Goal: Task Accomplishment & Management: Use online tool/utility

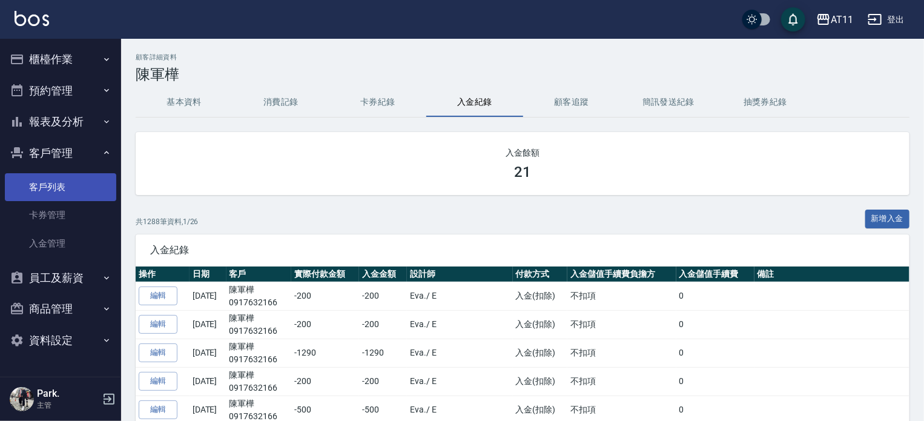
click at [71, 183] on link "客戶列表" at bounding box center [60, 187] width 111 height 28
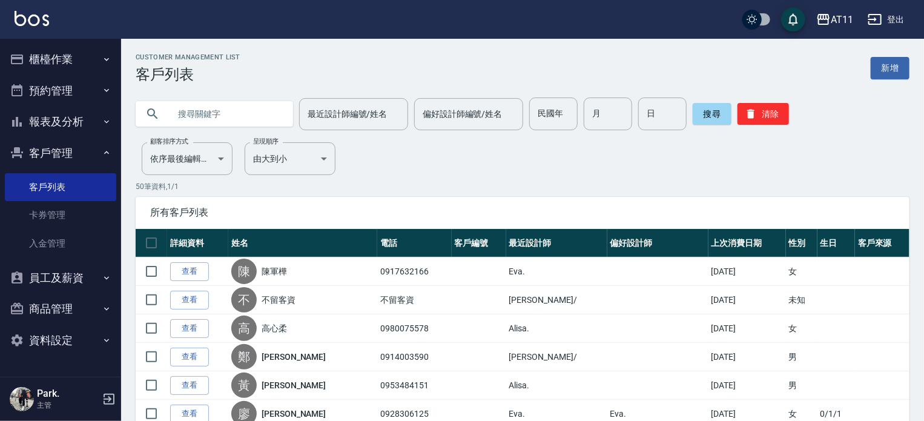
click at [210, 113] on input "text" at bounding box center [227, 113] width 114 height 33
click at [234, 119] on input "text" at bounding box center [227, 113] width 114 height 33
type input "孟"
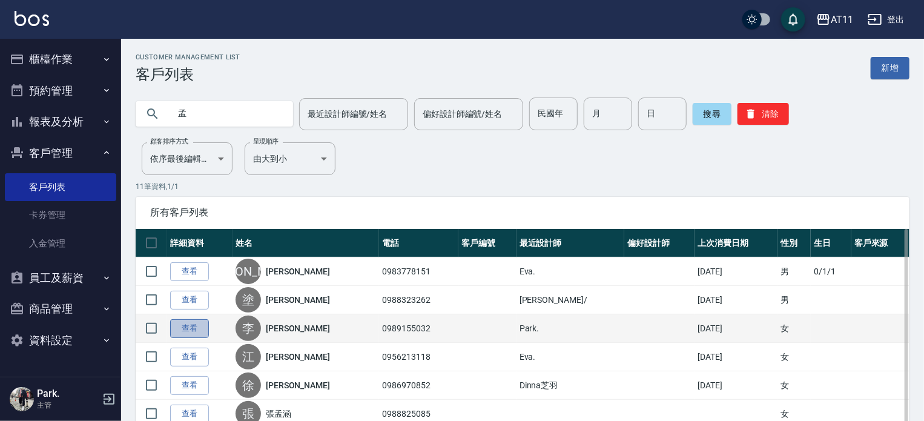
click at [189, 326] on link "查看" at bounding box center [189, 328] width 39 height 19
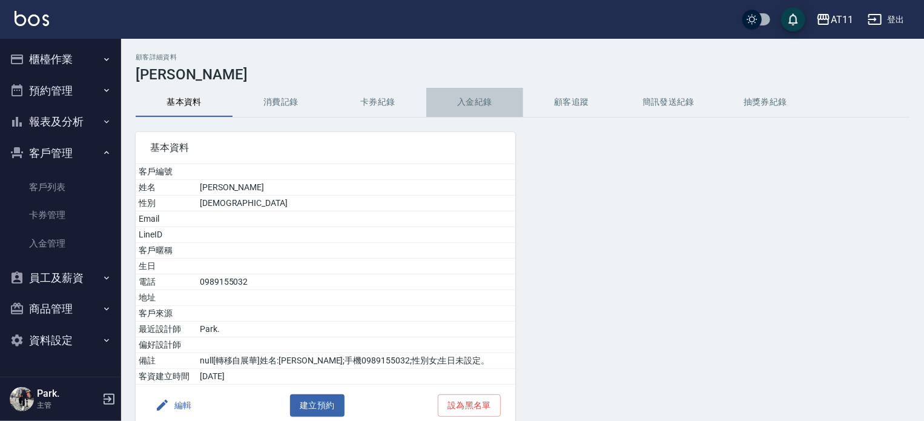
click at [469, 105] on button "入金紀錄" at bounding box center [474, 102] width 97 height 29
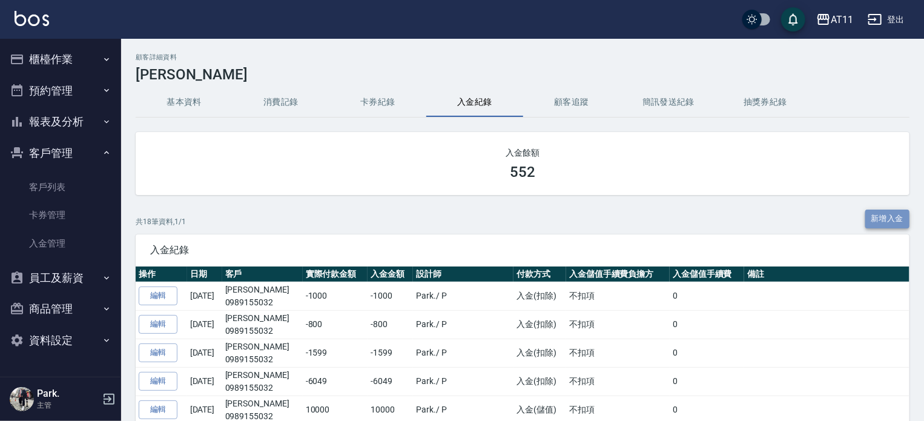
click at [884, 214] on button "新增入金" at bounding box center [887, 218] width 45 height 19
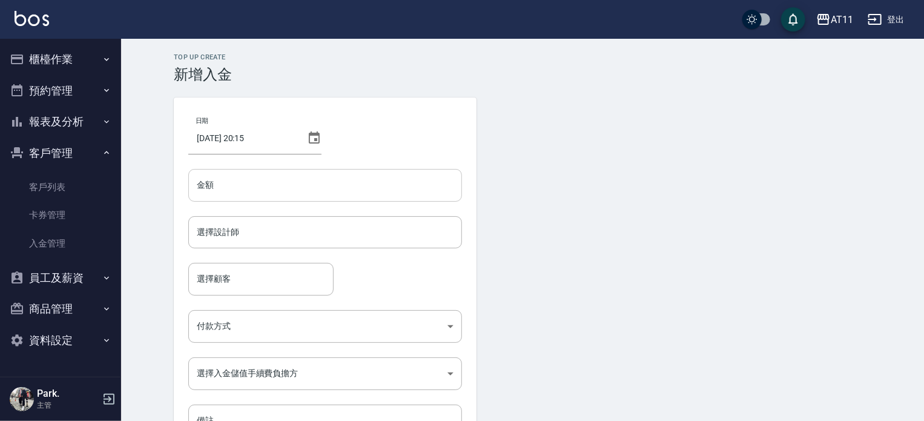
click at [248, 185] on input "金額" at bounding box center [325, 185] width 274 height 33
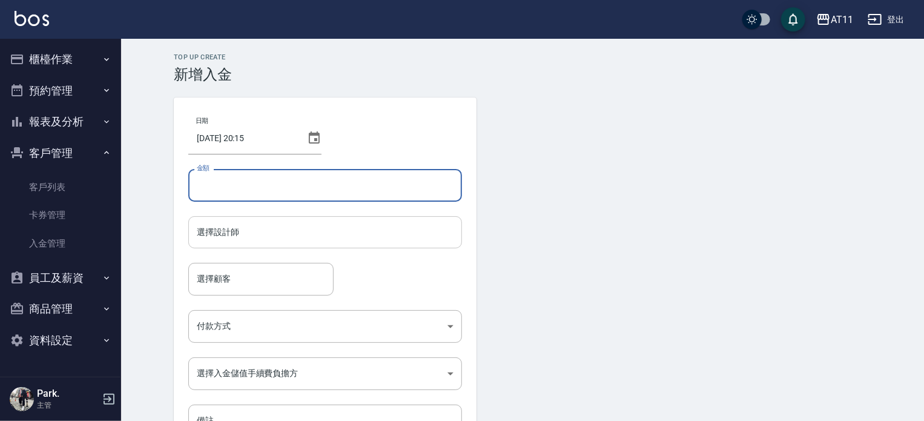
click at [250, 229] on input "選擇設計師" at bounding box center [325, 232] width 263 height 21
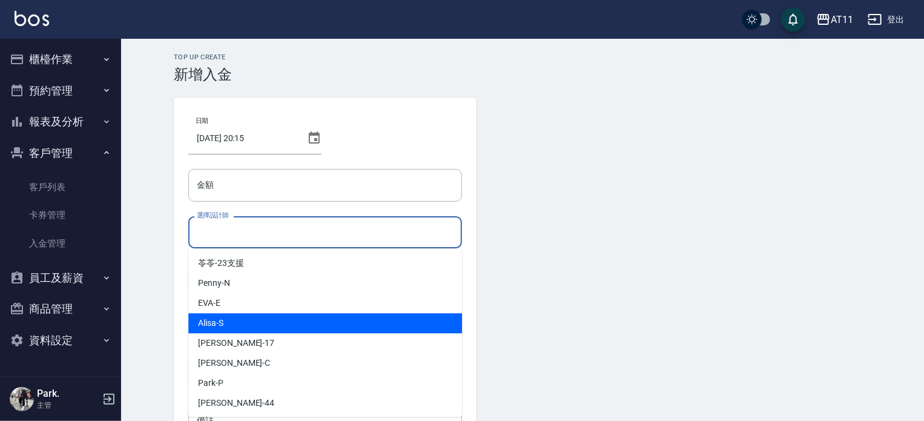
scroll to position [121, 0]
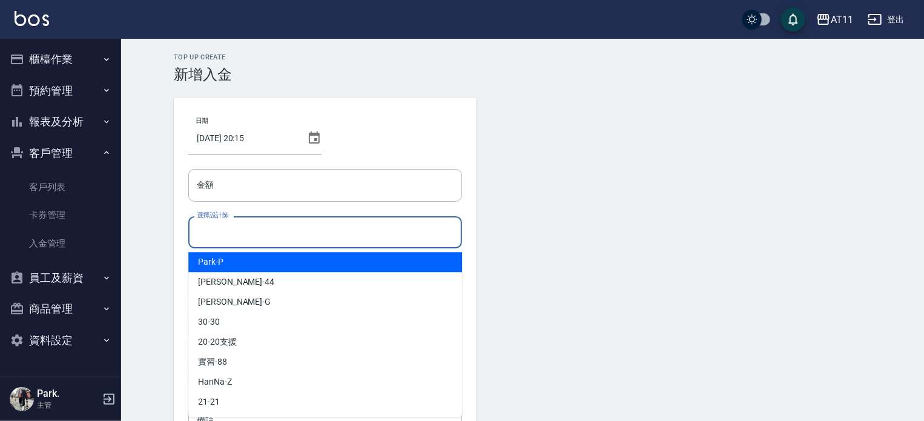
click at [250, 261] on div "[PERSON_NAME] -P" at bounding box center [325, 262] width 274 height 20
type input "Park-P"
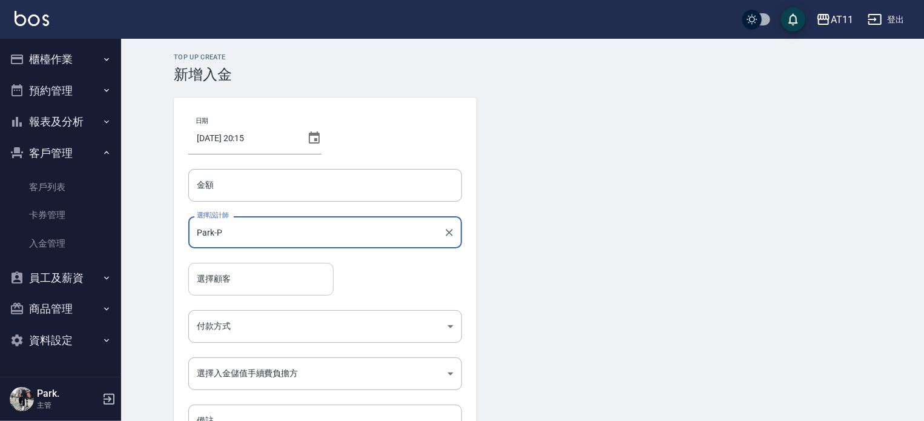
click at [247, 276] on input "選擇顧客" at bounding box center [261, 278] width 134 height 21
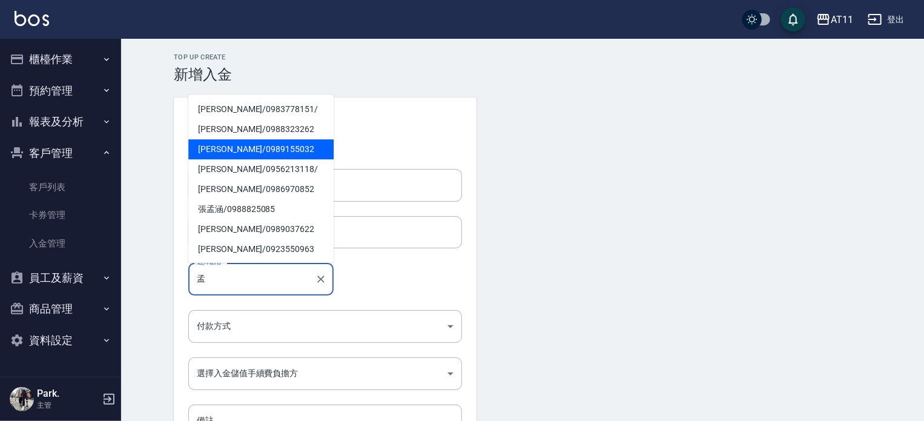
click at [231, 153] on span "[PERSON_NAME]/ 0989155032" at bounding box center [260, 149] width 145 height 20
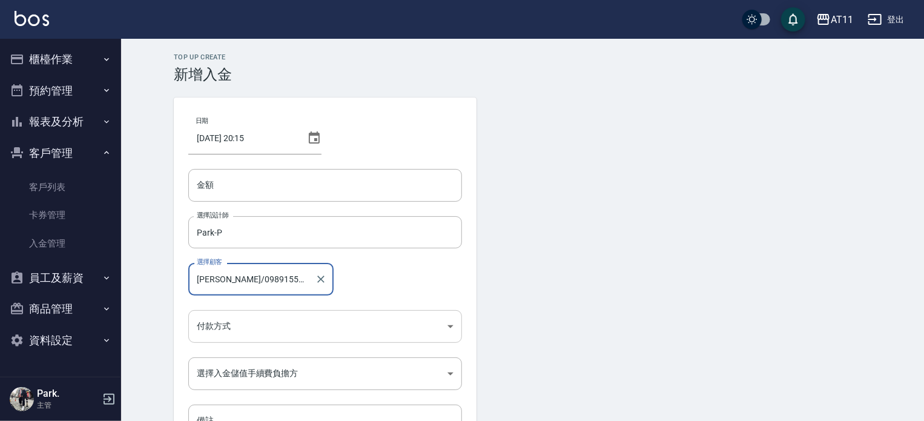
type input "[PERSON_NAME]/0989155032"
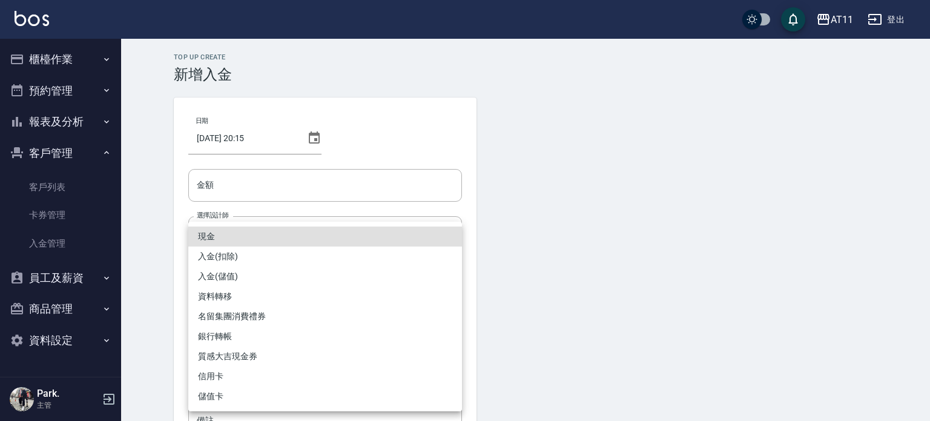
click at [220, 325] on body "AT11 登出 櫃檯作業 打帳單 帳單列表 現金收支登錄 材料自購登錄 每日結帳 排班表 現場電腦打卡 掃碼打卡 預約管理 預約管理 單日預約紀錄 單週預約紀…" at bounding box center [465, 251] width 930 height 503
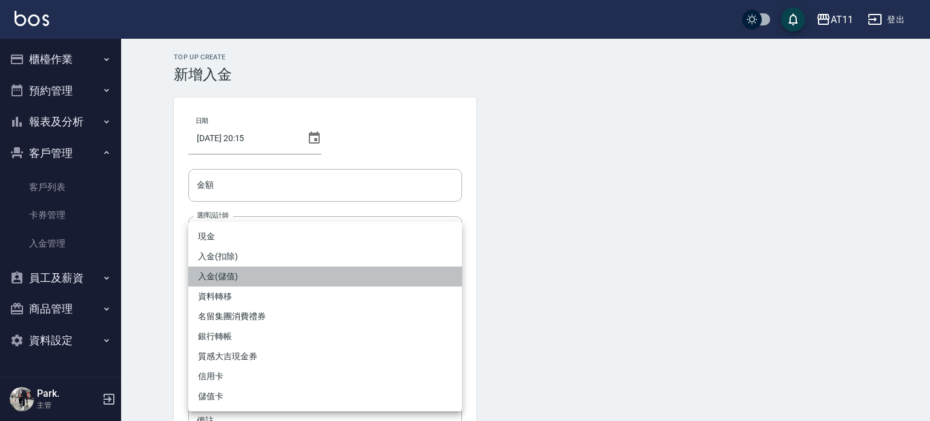
click at [220, 283] on li "入金(儲值)" at bounding box center [325, 276] width 274 height 20
type input "入金(儲值)"
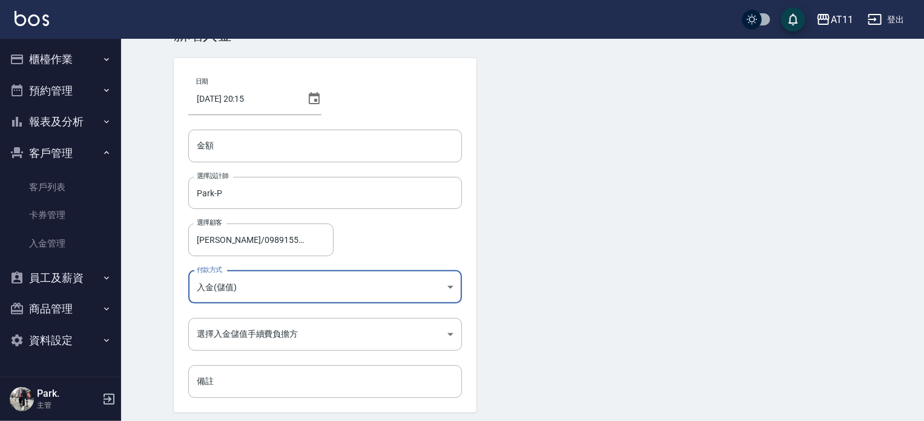
scroll to position [82, 0]
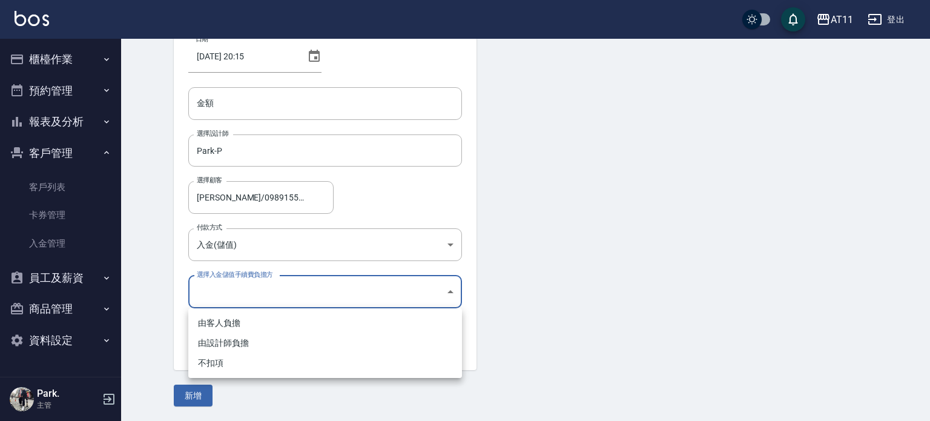
click at [229, 288] on body "AT11 登出 櫃檯作業 打帳單 帳單列表 現金收支登錄 材料自購登錄 每日結帳 排班表 現場電腦打卡 掃碼打卡 預約管理 預約管理 單日預約紀錄 單週預約紀…" at bounding box center [465, 169] width 930 height 503
click at [231, 363] on li "不扣項" at bounding box center [325, 363] width 274 height 20
type input "WITHOUTHANDLINGFEE"
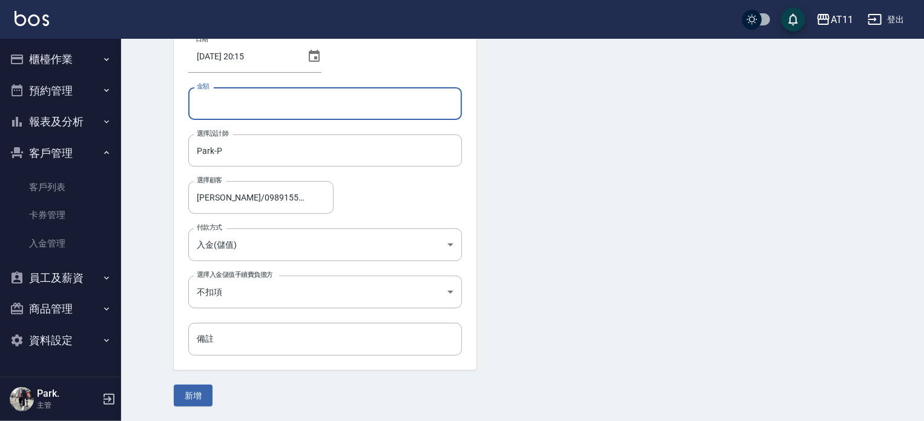
click at [228, 101] on input "金額" at bounding box center [325, 103] width 274 height 33
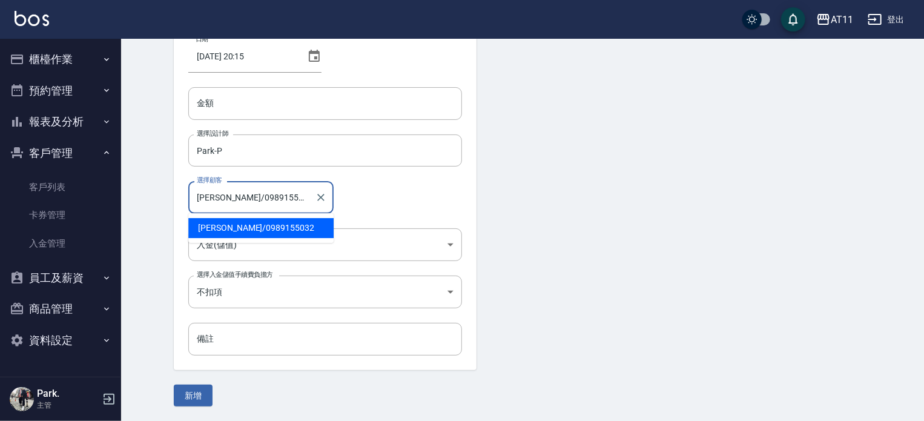
drag, startPoint x: 228, startPoint y: 197, endPoint x: 195, endPoint y: 199, distance: 33.3
click at [195, 199] on input "[PERSON_NAME]/0989155032" at bounding box center [252, 196] width 116 height 21
drag, startPoint x: 272, startPoint y: 196, endPoint x: 197, endPoint y: 199, distance: 75.7
click at [197, 199] on input "[PERSON_NAME]/0989155032" at bounding box center [252, 196] width 116 height 21
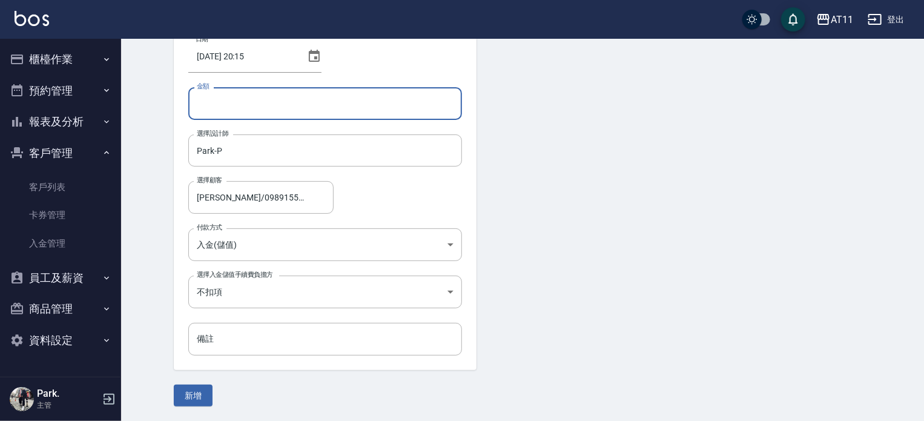
click at [211, 94] on input "金額" at bounding box center [325, 103] width 274 height 33
type input "2020"
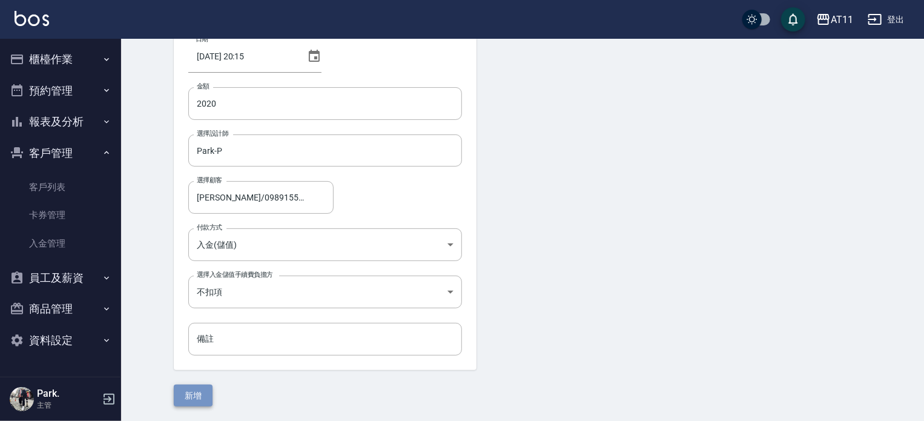
click at [200, 398] on button "新增" at bounding box center [193, 395] width 39 height 22
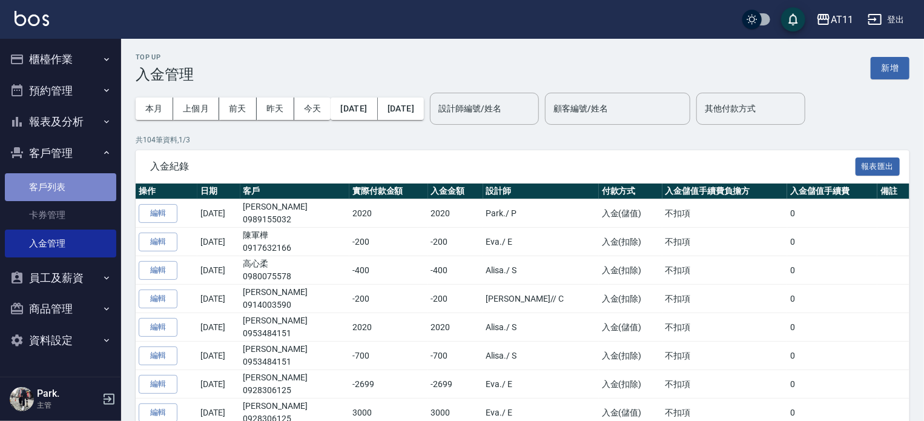
click at [76, 186] on link "客戶列表" at bounding box center [60, 187] width 111 height 28
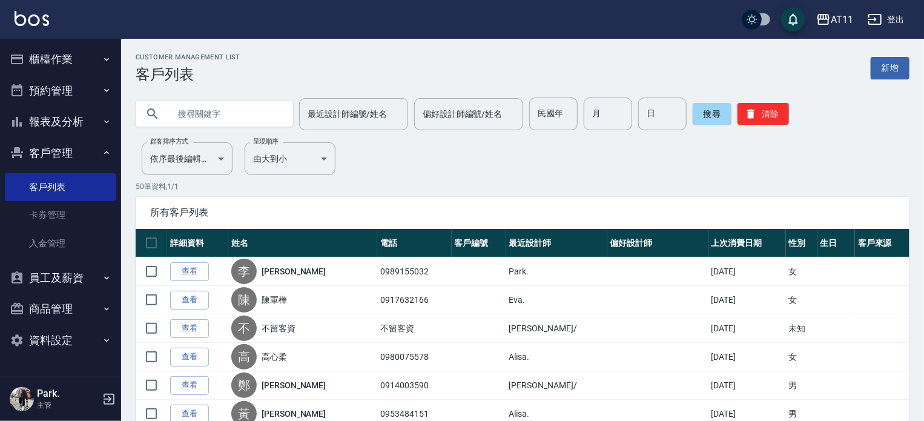
click at [196, 106] on input "text" at bounding box center [227, 113] width 114 height 33
paste input "[PERSON_NAME]/0989155032"
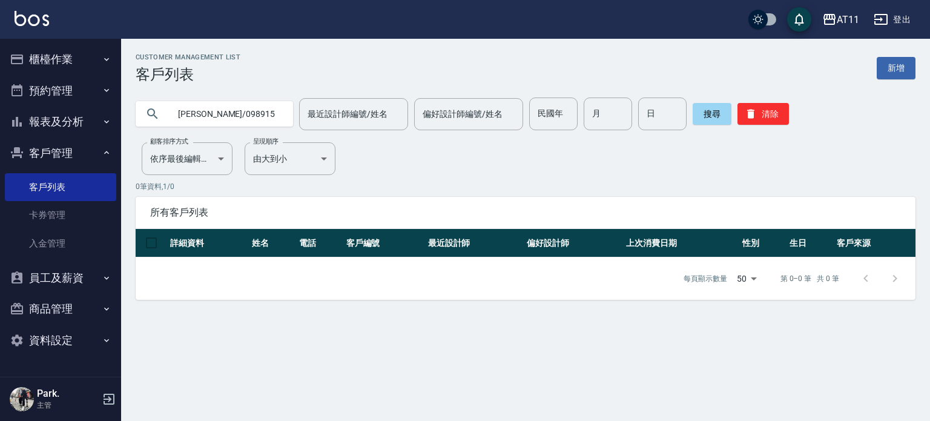
click at [271, 112] on input "[PERSON_NAME]/0989155032" at bounding box center [227, 113] width 114 height 33
type input "[PERSON_NAME]"
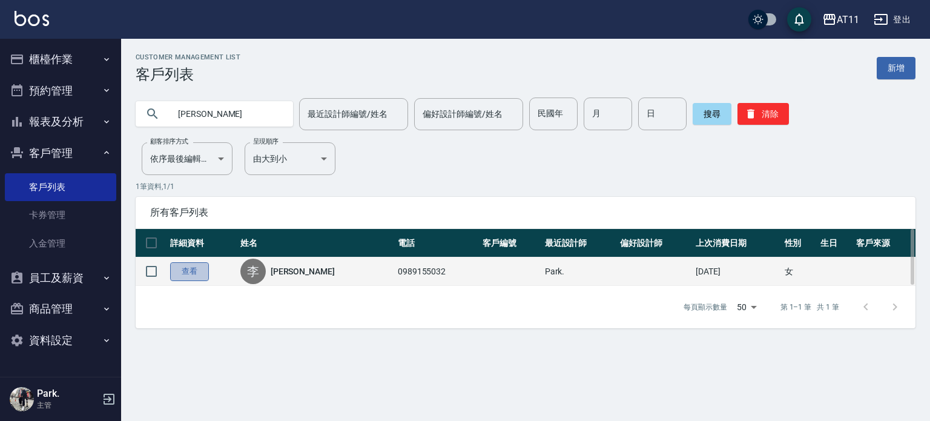
click at [188, 269] on link "查看" at bounding box center [189, 271] width 39 height 19
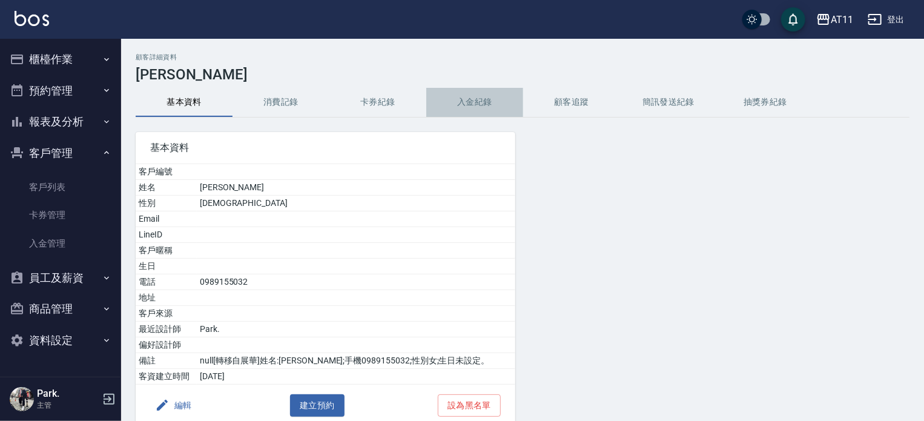
click at [487, 97] on button "入金紀錄" at bounding box center [474, 102] width 97 height 29
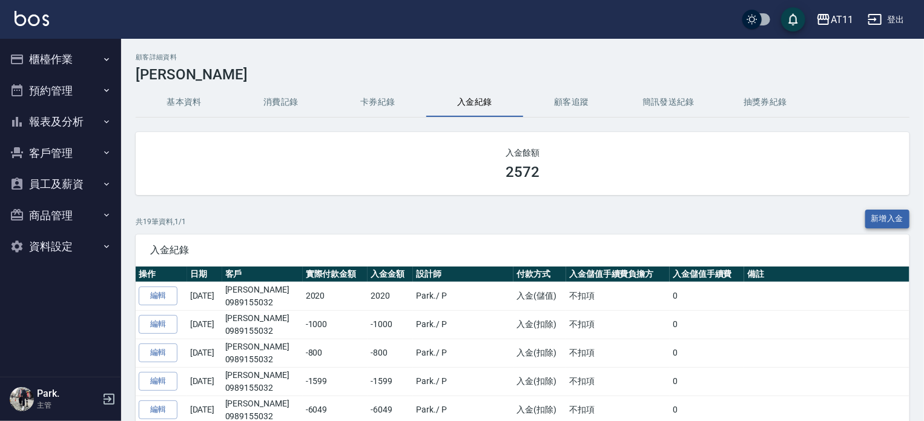
click at [894, 216] on button "新增入金" at bounding box center [887, 218] width 45 height 19
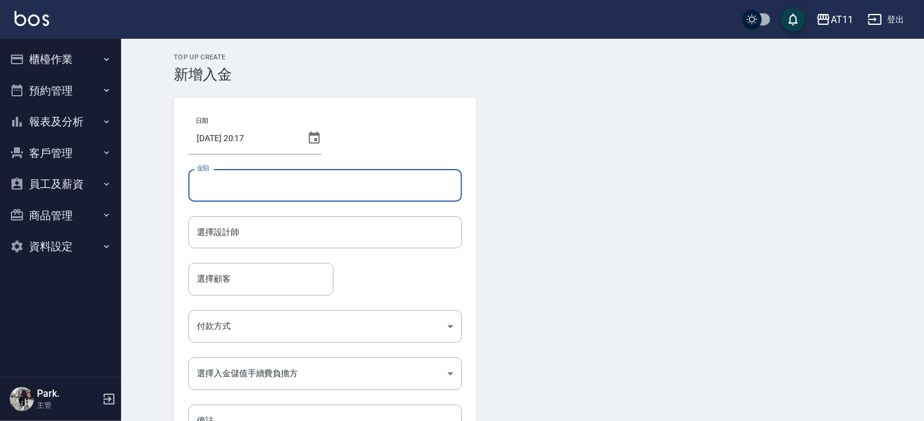
click at [260, 179] on input "金額" at bounding box center [325, 185] width 274 height 33
click at [242, 232] on input "選擇設計師" at bounding box center [325, 232] width 263 height 21
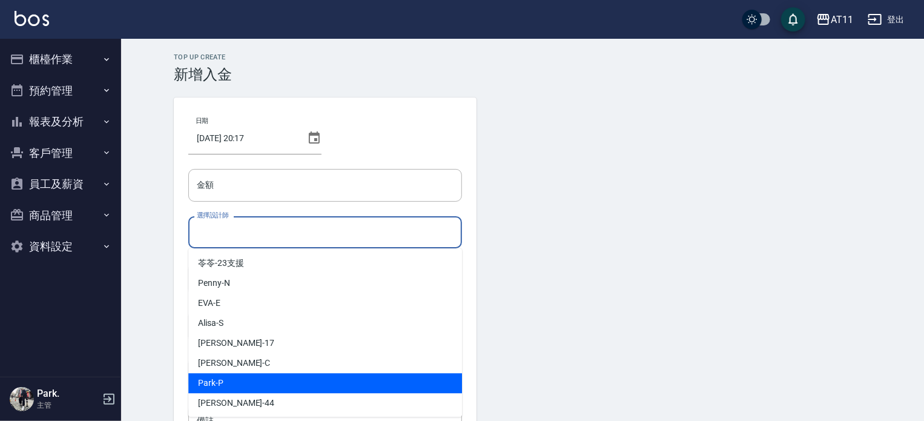
click at [266, 377] on div "[PERSON_NAME] -P" at bounding box center [325, 383] width 274 height 20
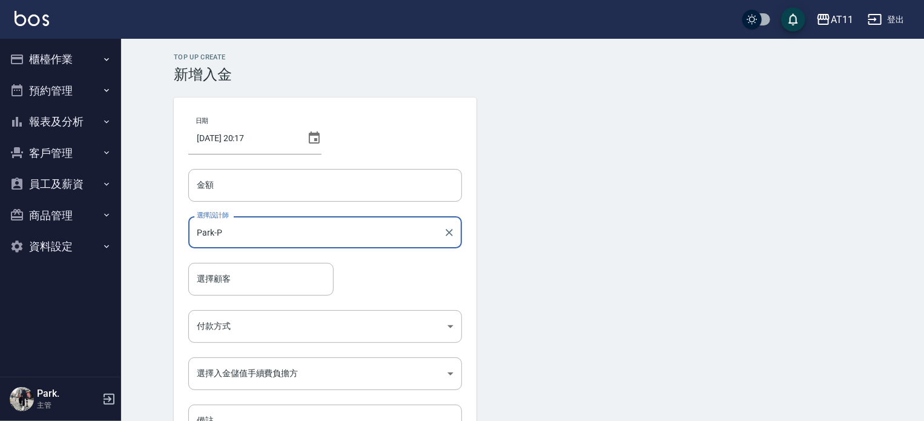
type input "Park-P"
click at [240, 281] on input "選擇顧客" at bounding box center [261, 278] width 134 height 21
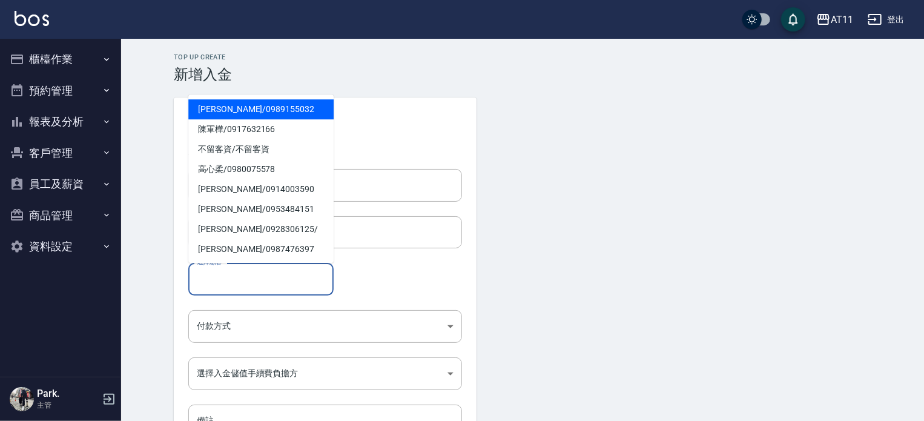
click at [257, 109] on span "[PERSON_NAME]/ 0989155032" at bounding box center [260, 109] width 145 height 20
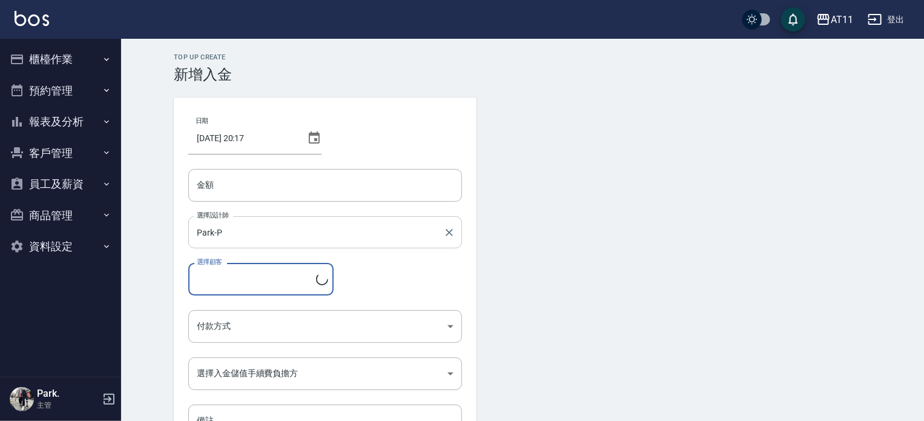
type input "[PERSON_NAME]/0989155032"
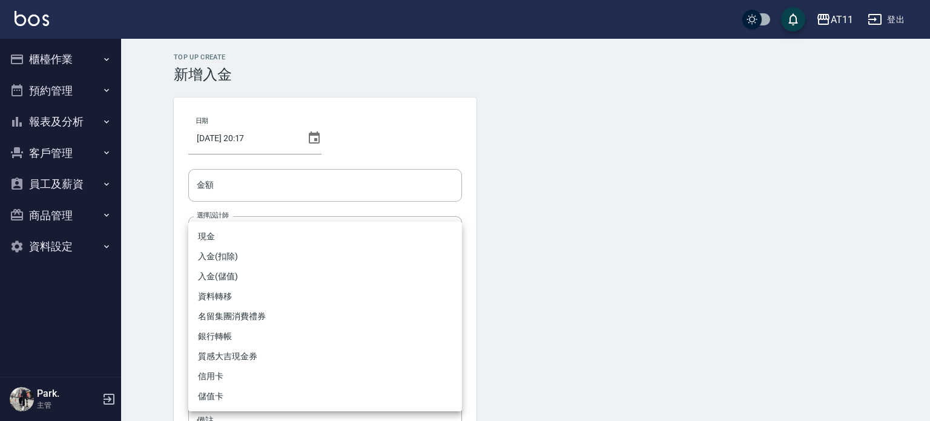
click at [220, 332] on body "AT11 登出 櫃檯作業 打帳單 帳單列表 現金收支登錄 材料自購登錄 每日結帳 排班表 現場電腦打卡 掃碼打卡 預約管理 預約管理 單日預約紀錄 單週預約紀…" at bounding box center [465, 251] width 930 height 503
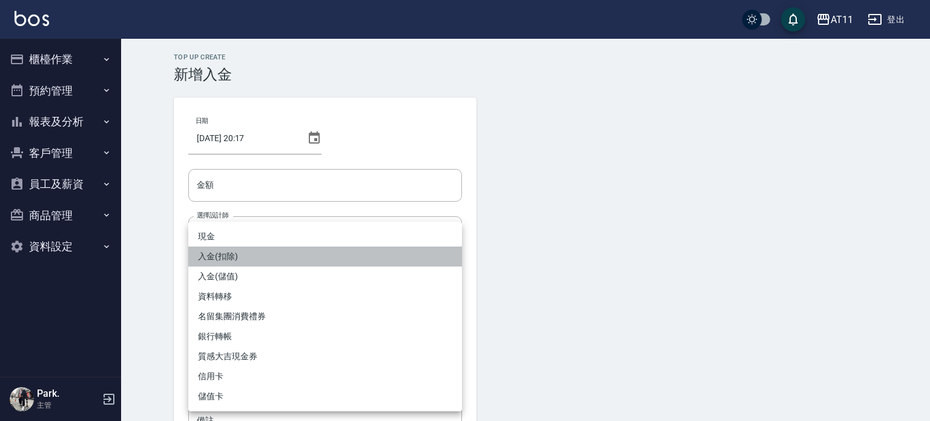
click at [245, 252] on li "入金(扣除)" at bounding box center [325, 256] width 274 height 20
type input "入金(扣除)"
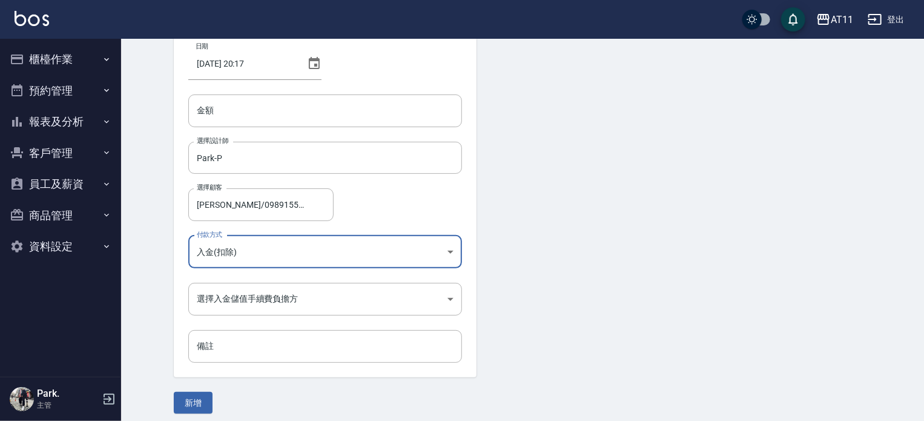
scroll to position [82, 0]
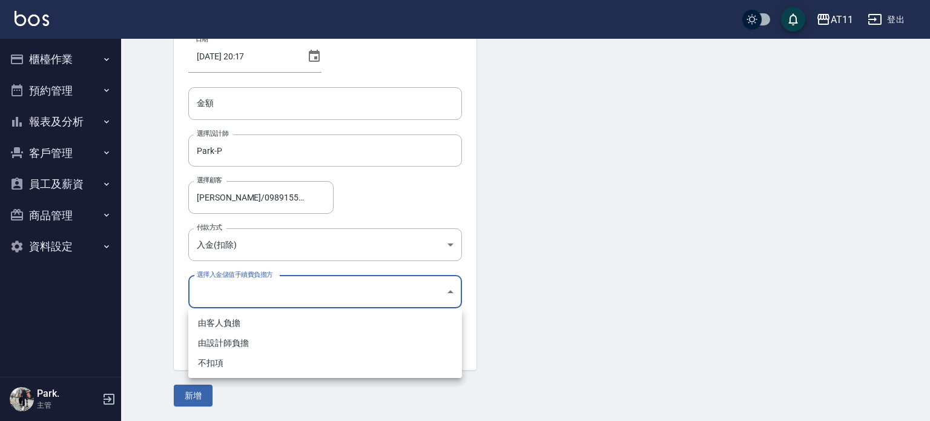
click at [234, 293] on body "AT11 登出 櫃檯作業 打帳單 帳單列表 現金收支登錄 材料自購登錄 每日結帳 排班表 現場電腦打卡 掃碼打卡 預約管理 預約管理 單日預約紀錄 單週預約紀…" at bounding box center [465, 169] width 930 height 503
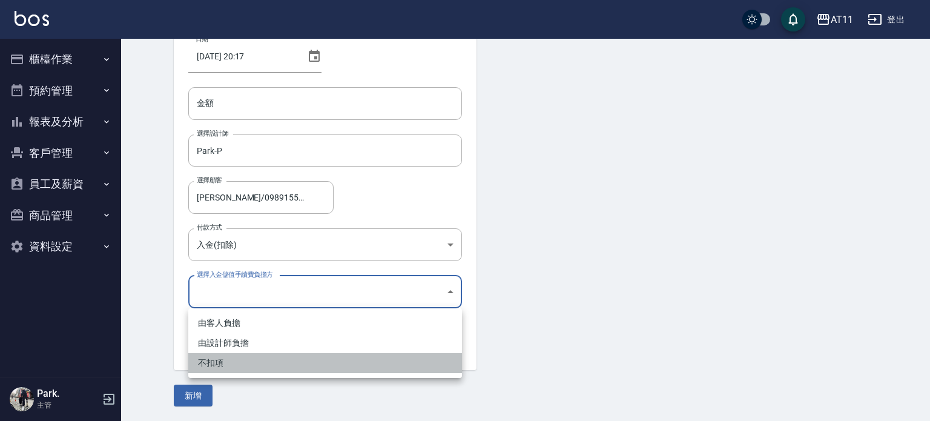
click at [217, 365] on li "不扣項" at bounding box center [325, 363] width 274 height 20
type input "WITHOUTHANDLINGFEE"
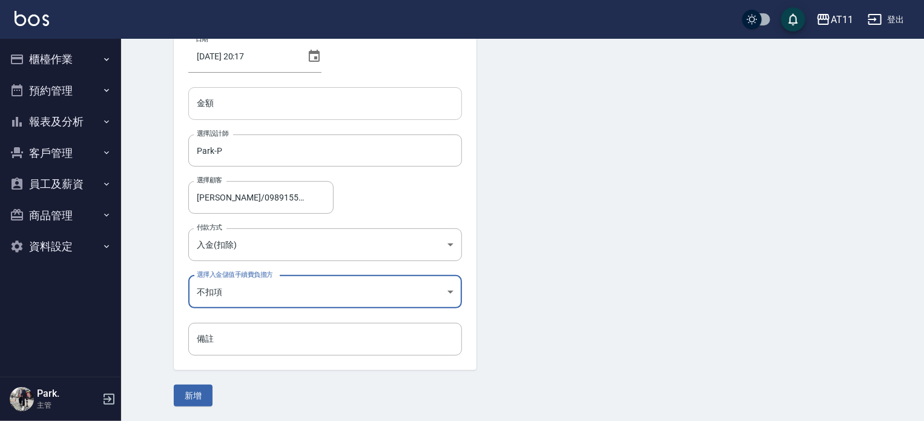
click at [249, 108] on input "金額" at bounding box center [325, 103] width 274 height 33
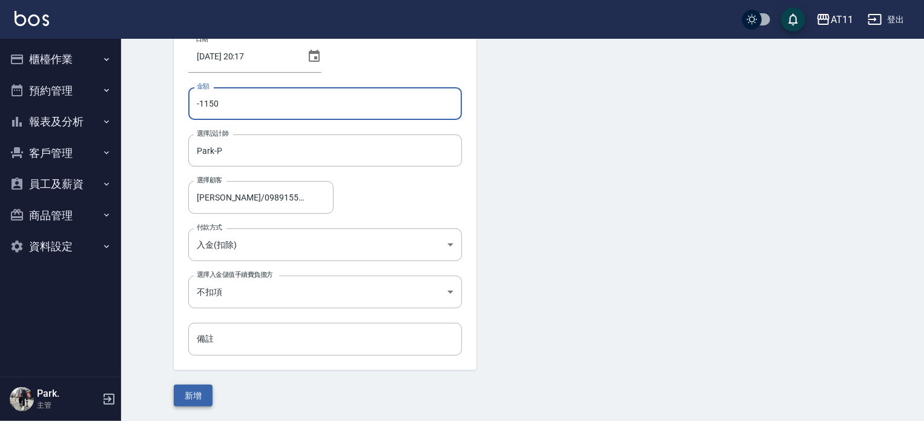
type input "-1150"
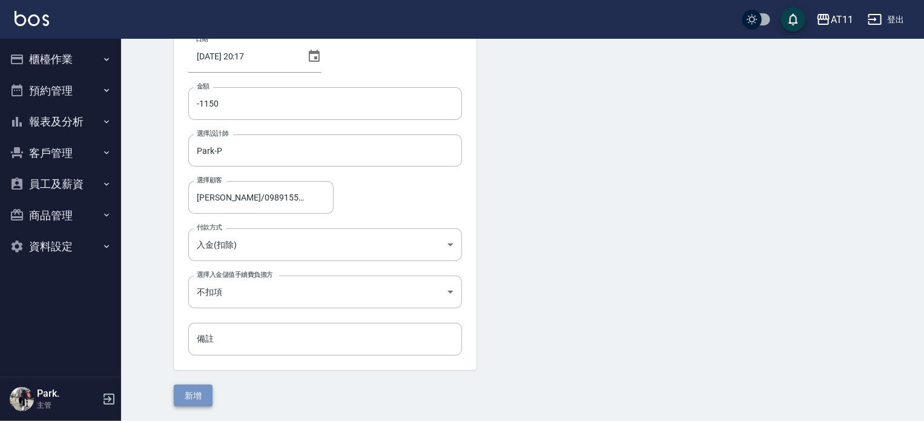
click at [208, 398] on button "新增" at bounding box center [193, 395] width 39 height 22
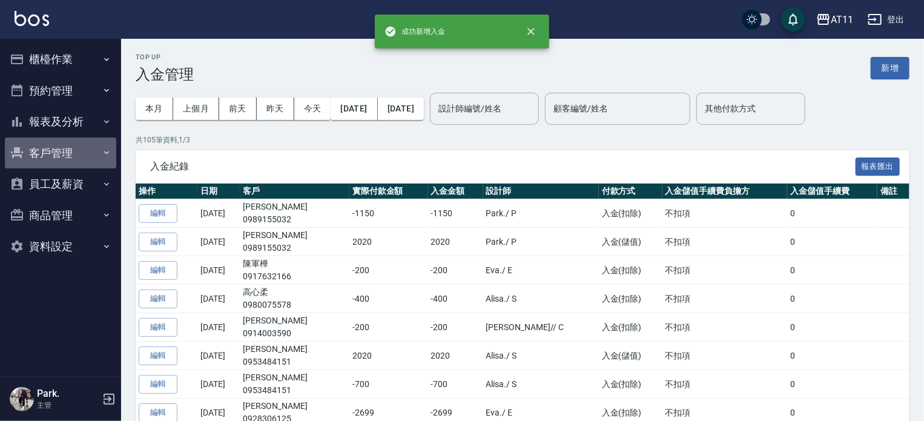
click at [40, 145] on button "客戶管理" at bounding box center [60, 152] width 111 height 31
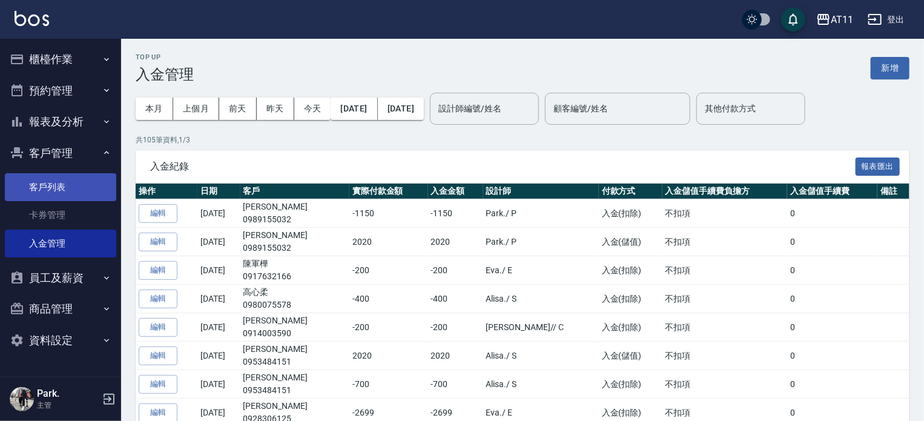
click at [77, 191] on link "客戶列表" at bounding box center [60, 187] width 111 height 28
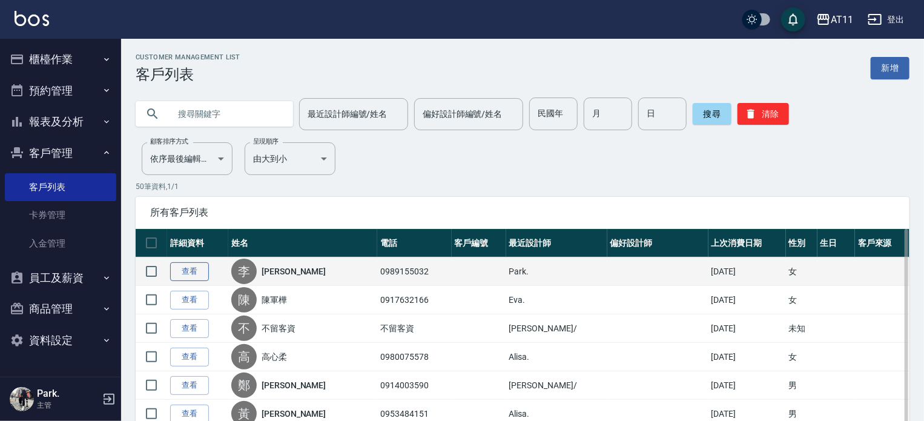
click at [184, 274] on link "查看" at bounding box center [189, 271] width 39 height 19
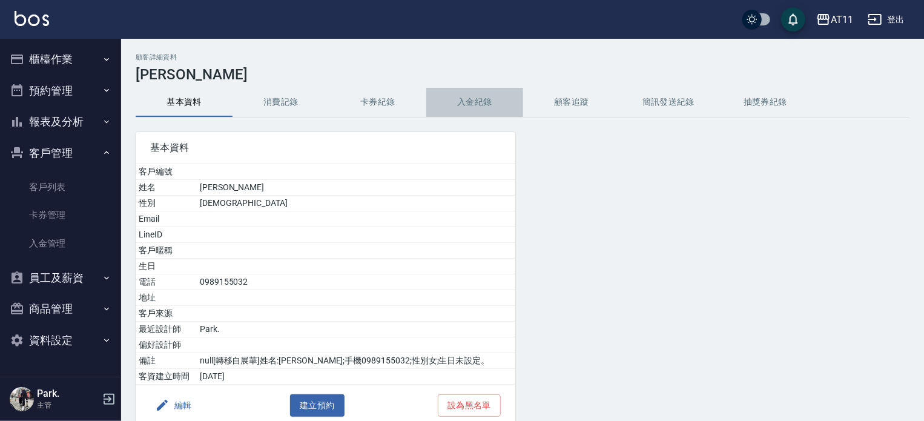
click at [473, 101] on button "入金紀錄" at bounding box center [474, 102] width 97 height 29
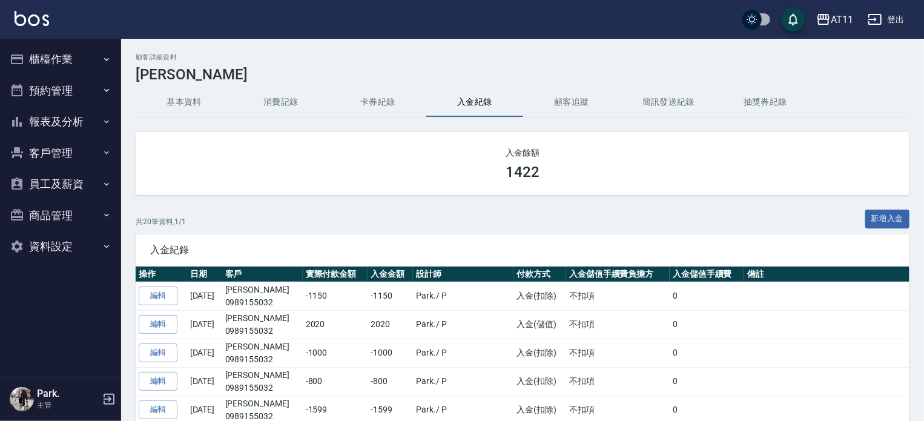
click at [58, 58] on button "櫃檯作業" at bounding box center [60, 59] width 111 height 31
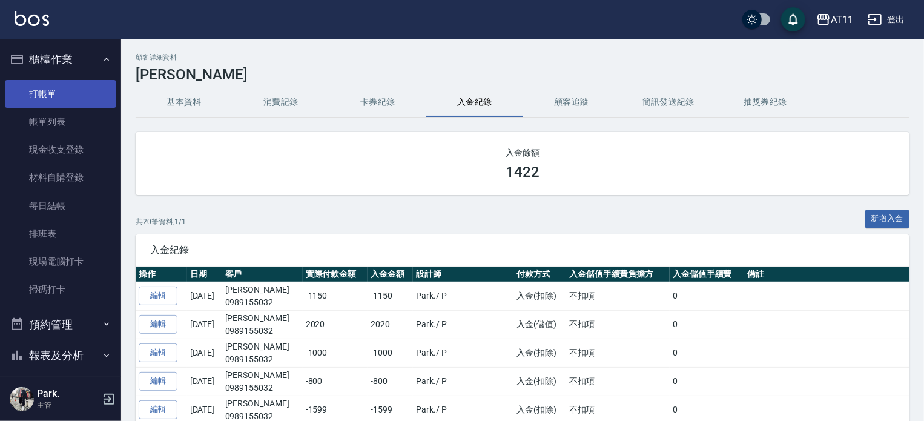
click at [68, 87] on link "打帳單" at bounding box center [60, 94] width 111 height 28
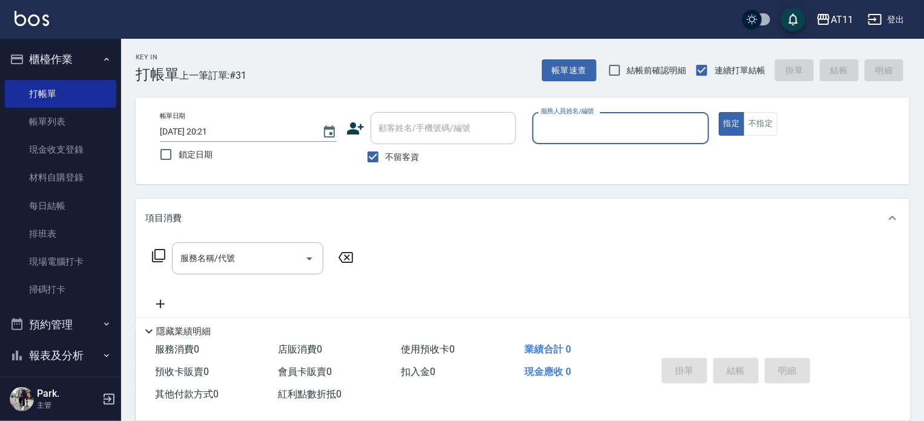
type input "ㄘ"
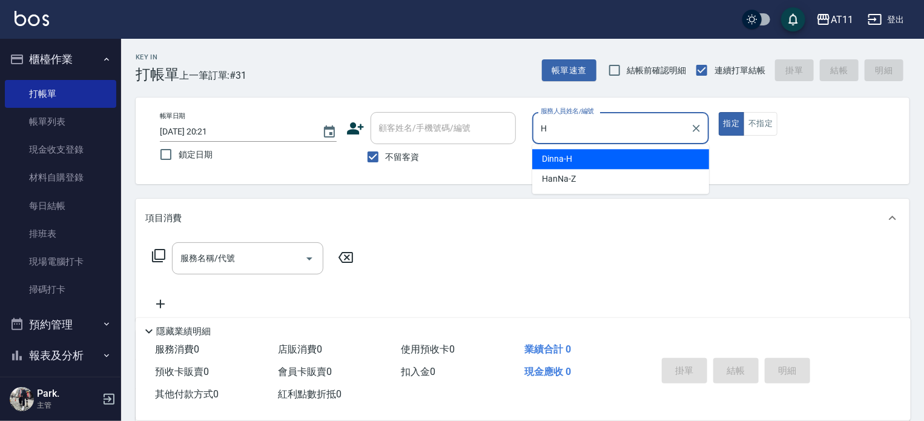
type input "Dinna-H"
type button "true"
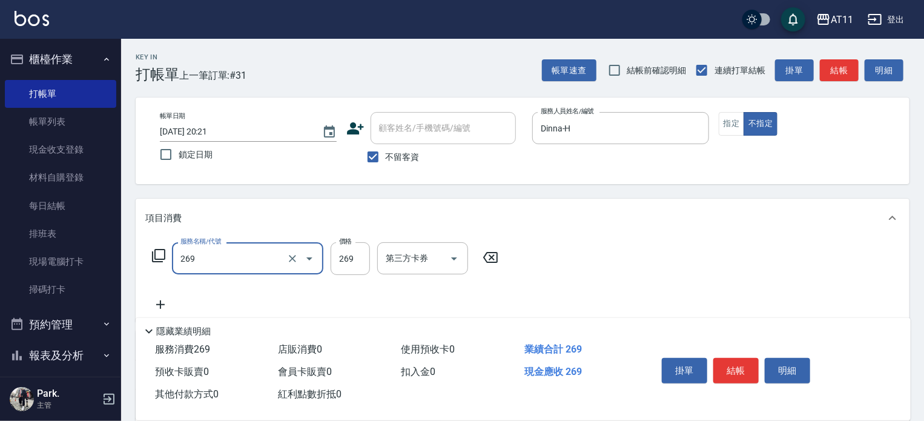
type input "一般洗剪(269)"
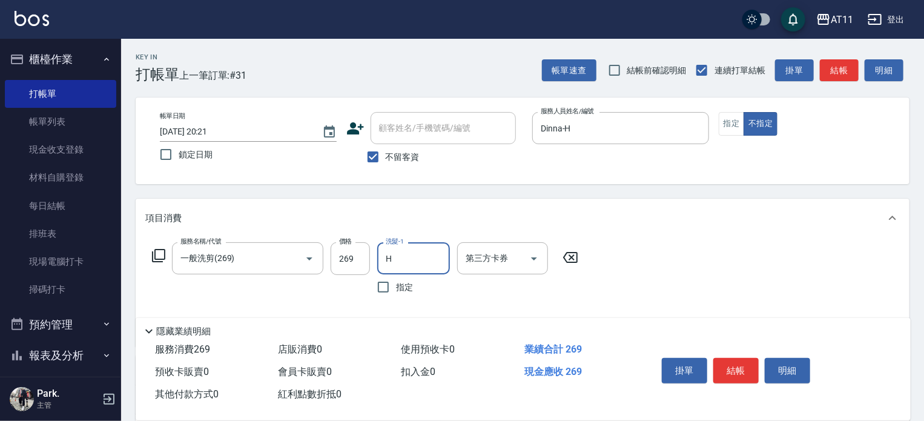
type input "Dinna-H"
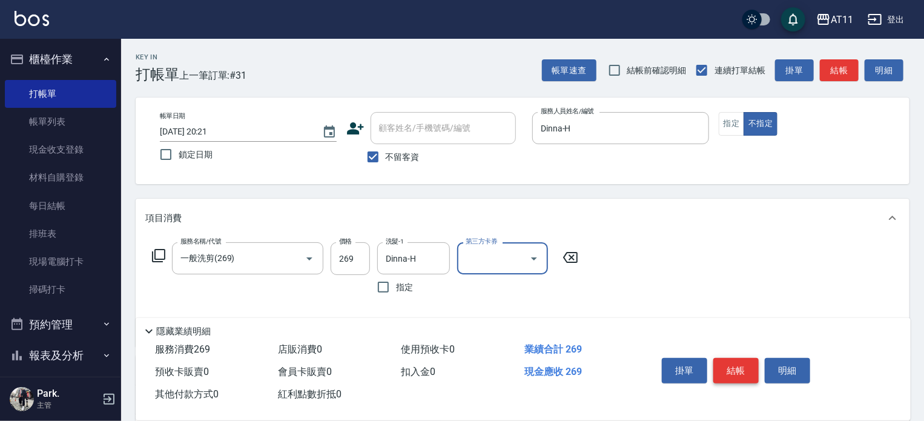
click at [740, 361] on button "結帳" at bounding box center [735, 370] width 45 height 25
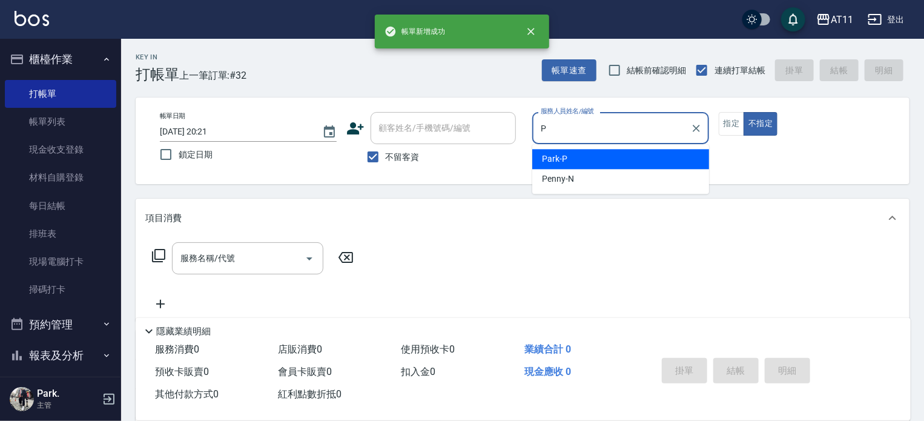
type input "Park-P"
type button "false"
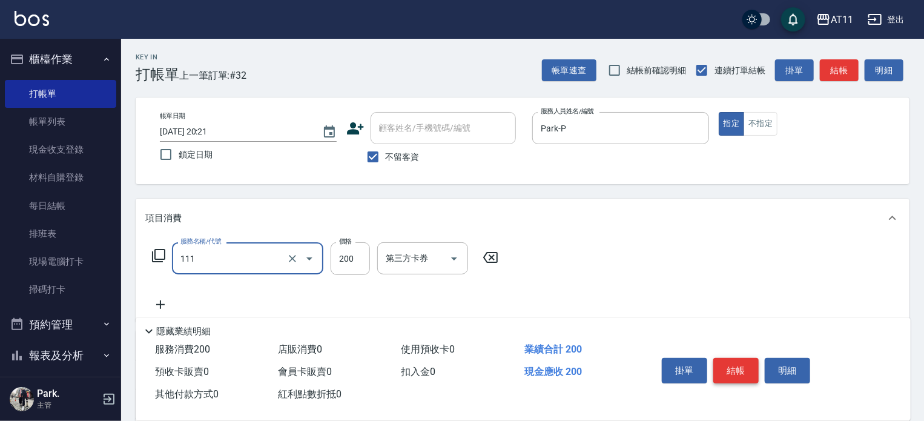
type input "精油洗髮(111)"
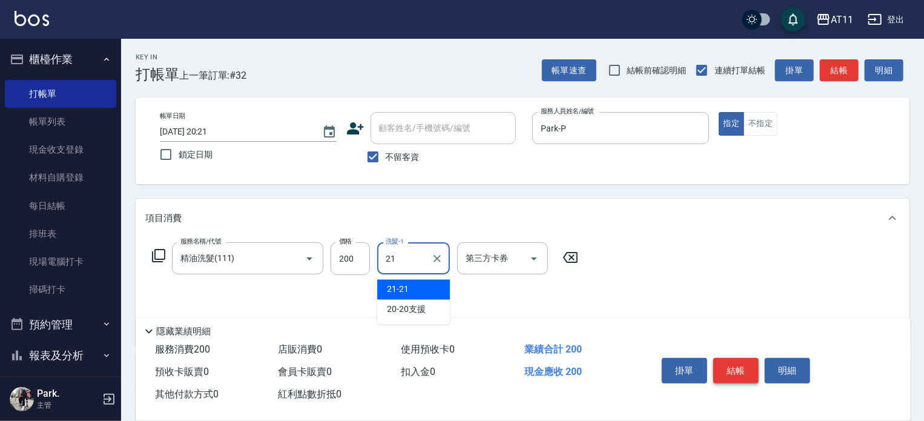
type input "21-21"
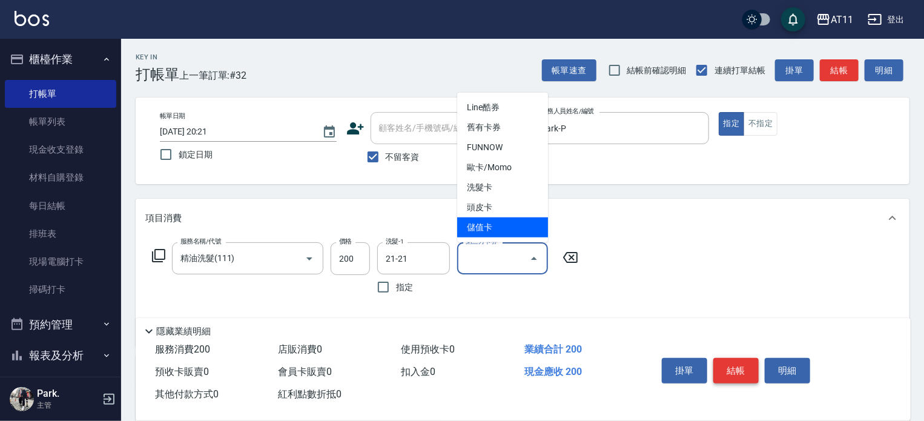
type input "儲值卡"
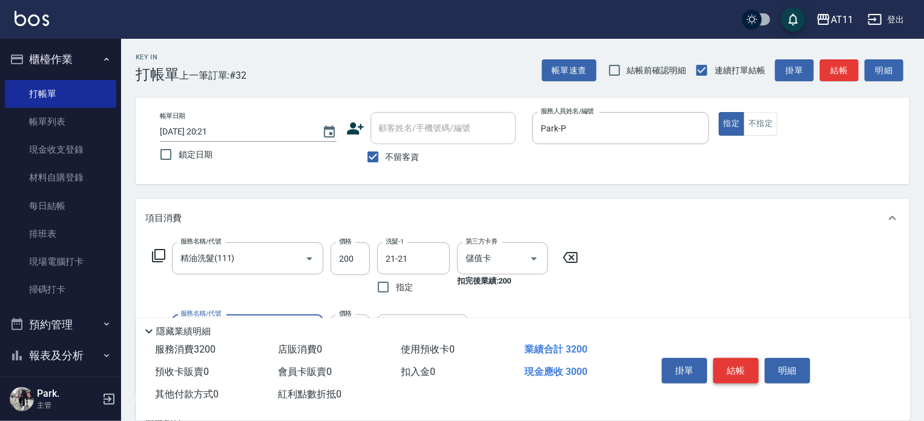
type input "頂級豪華OVC3(3000)"
type input "2020"
click at [740, 361] on button "結帳" at bounding box center [735, 370] width 45 height 25
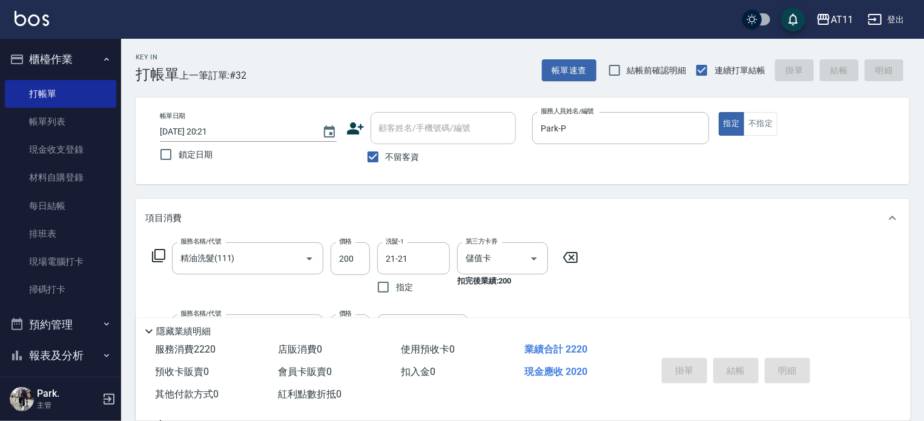
type input "2025/09/20 20:22"
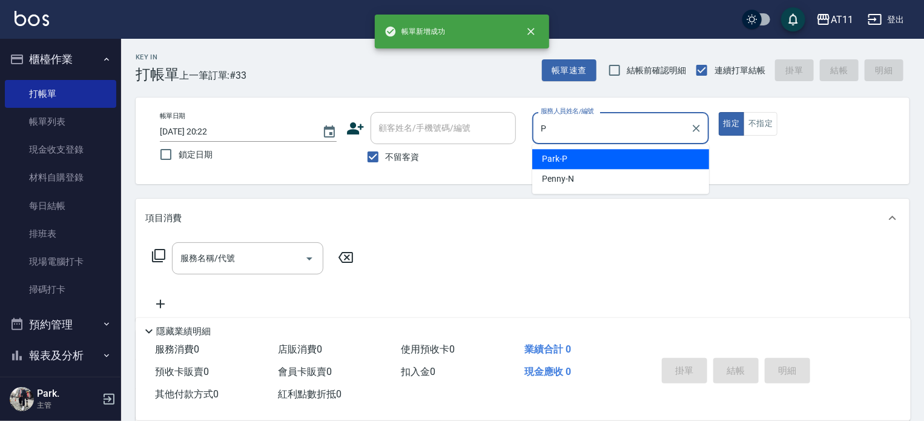
type input "Park-P"
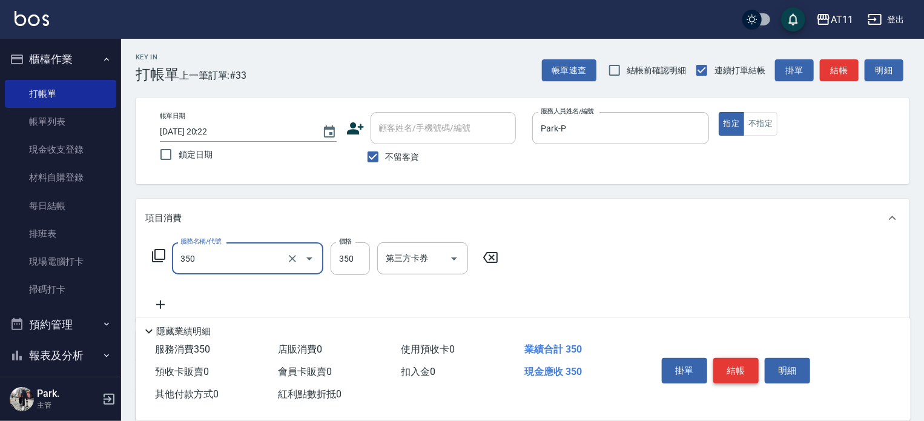
type input "洗髮(350)"
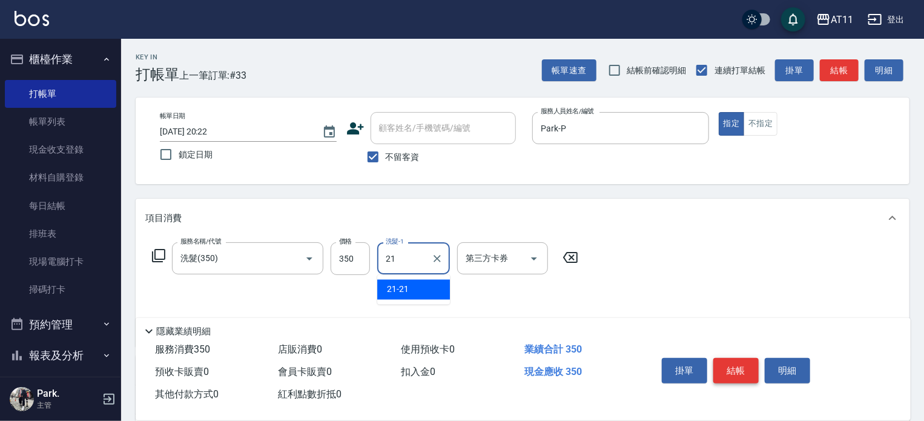
type input "21-21"
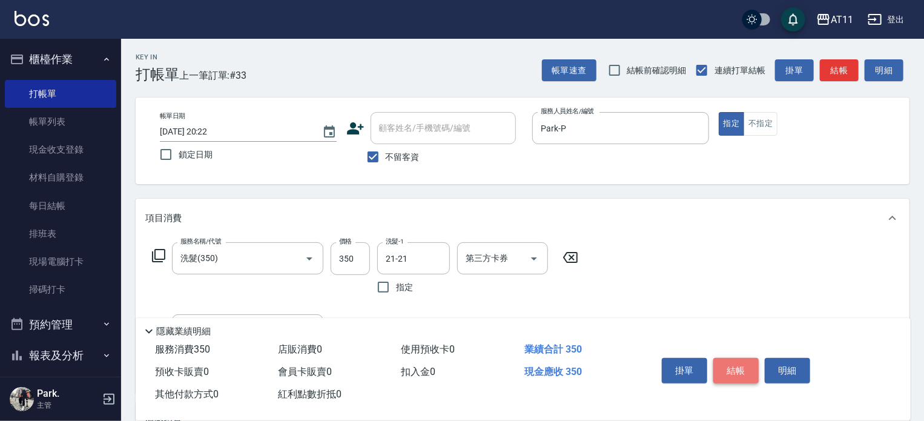
click at [740, 361] on button "結帳" at bounding box center [735, 370] width 45 height 25
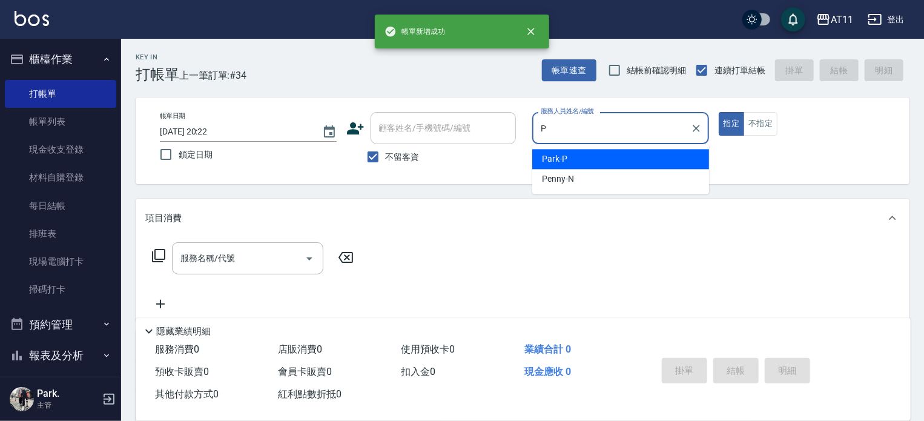
type input "Park-P"
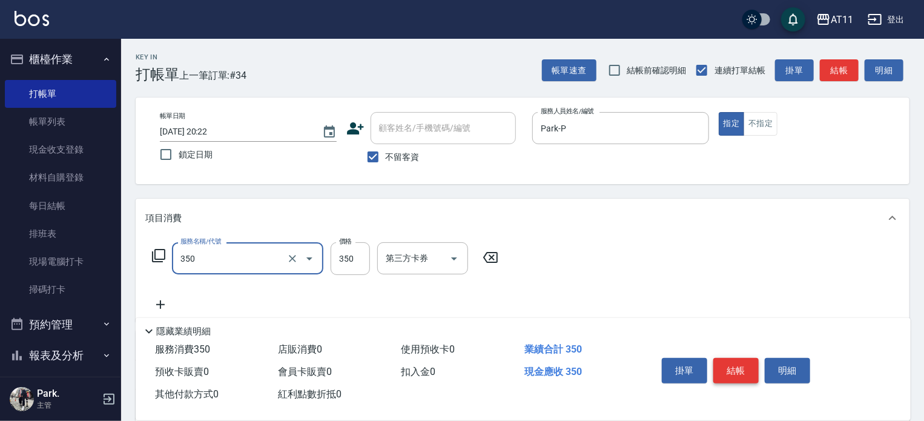
type input "洗髮(350)"
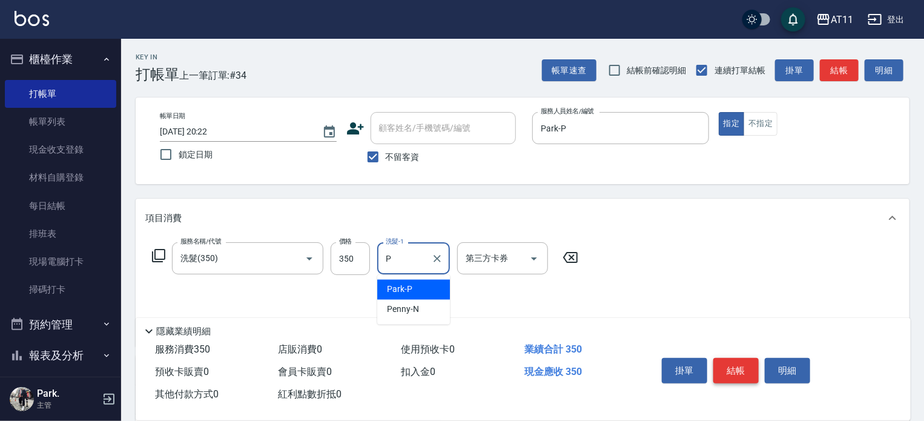
type input "Park-P"
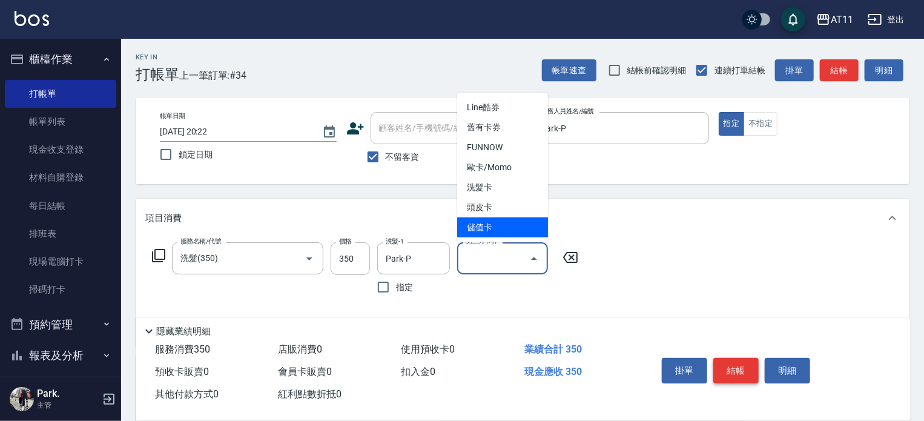
type input "儲值卡"
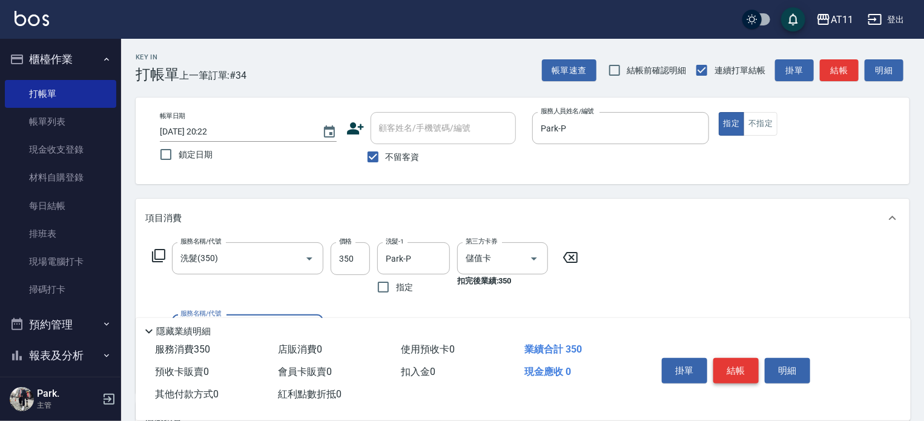
click at [740, 361] on button "結帳" at bounding box center [735, 370] width 45 height 25
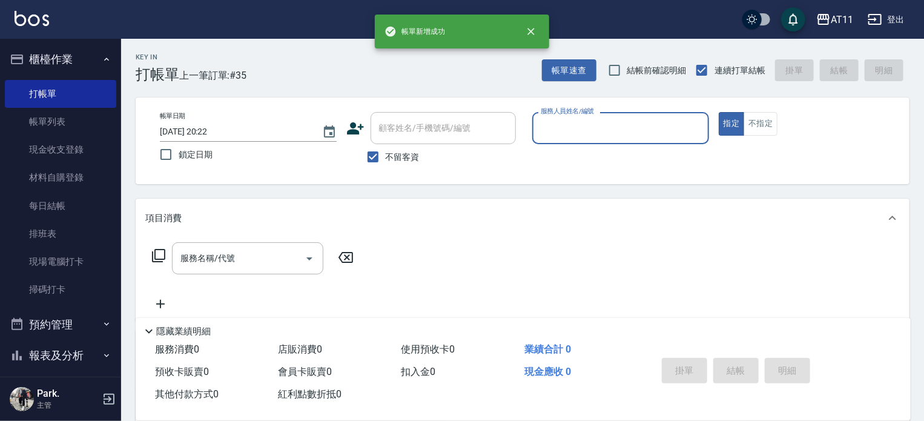
click at [78, 55] on button "櫃檯作業" at bounding box center [60, 59] width 111 height 31
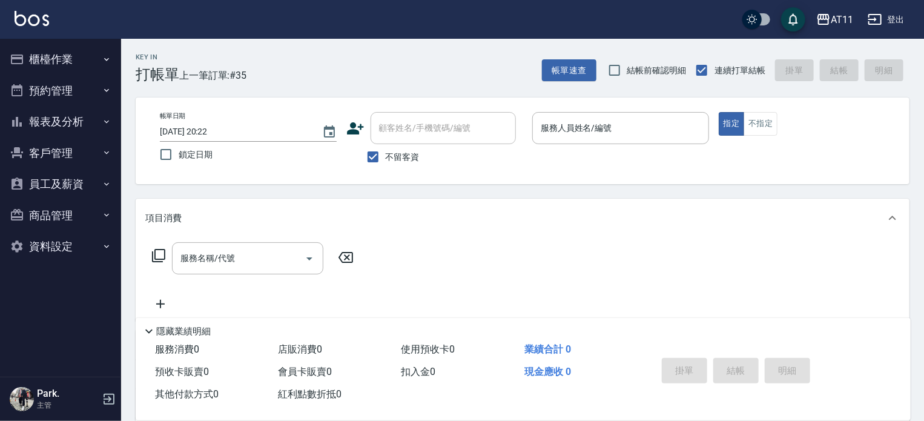
click at [58, 150] on button "客戶管理" at bounding box center [60, 152] width 111 height 31
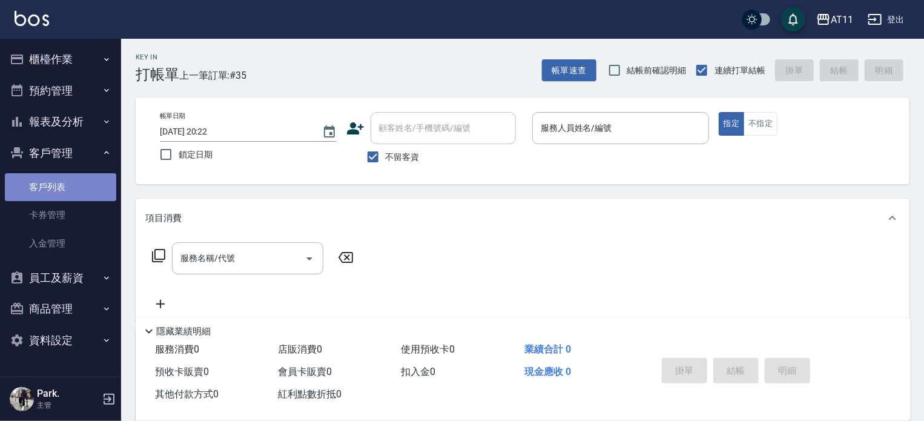
click at [64, 187] on link "客戶列表" at bounding box center [60, 187] width 111 height 28
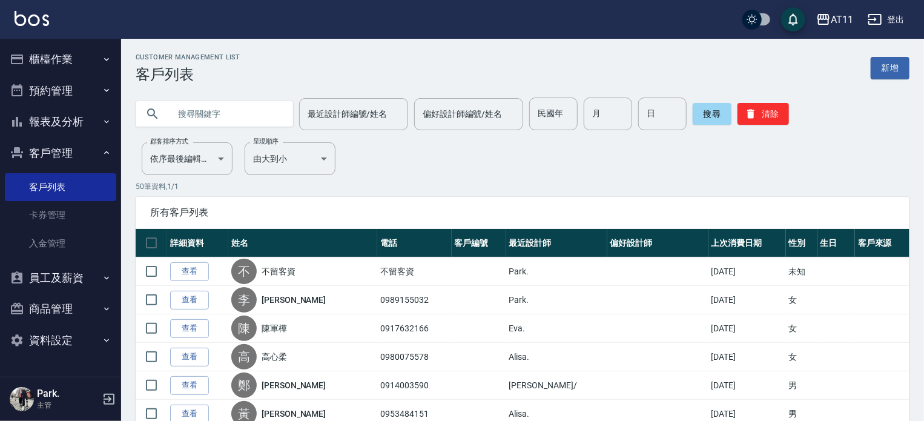
click at [196, 116] on input "text" at bounding box center [227, 113] width 114 height 33
type input "0915219693"
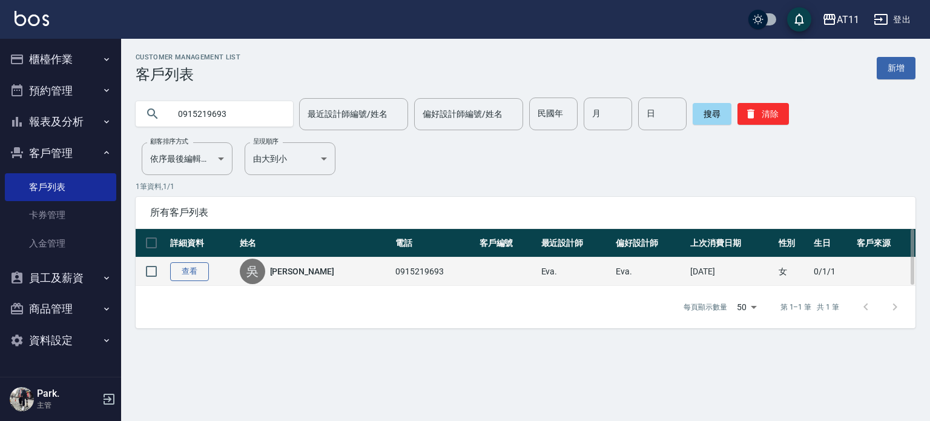
click at [198, 272] on link "查看" at bounding box center [189, 271] width 39 height 19
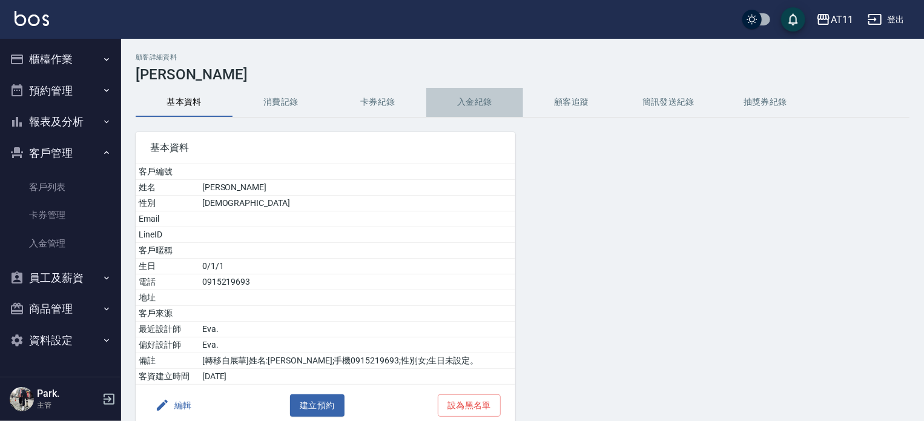
click at [463, 99] on button "入金紀錄" at bounding box center [474, 102] width 97 height 29
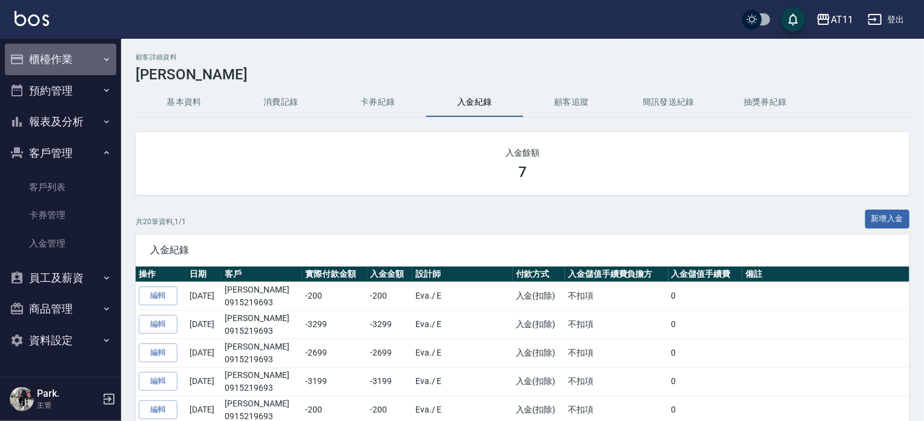
click at [69, 58] on button "櫃檯作業" at bounding box center [60, 59] width 111 height 31
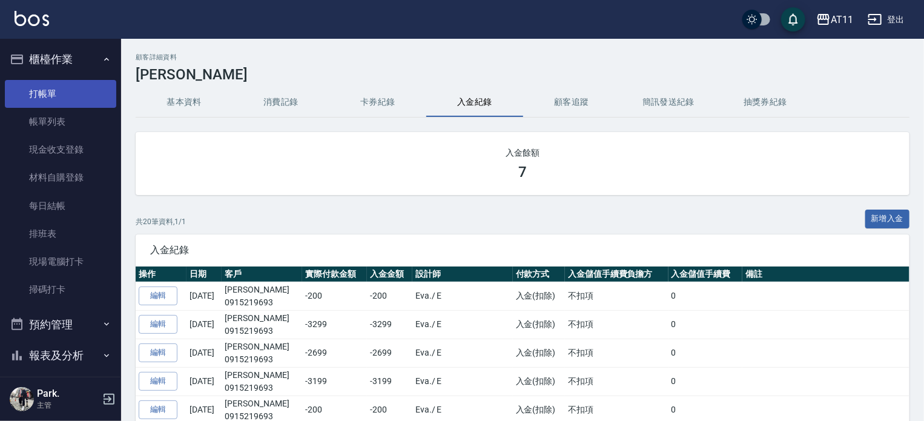
click at [55, 101] on link "打帳單" at bounding box center [60, 94] width 111 height 28
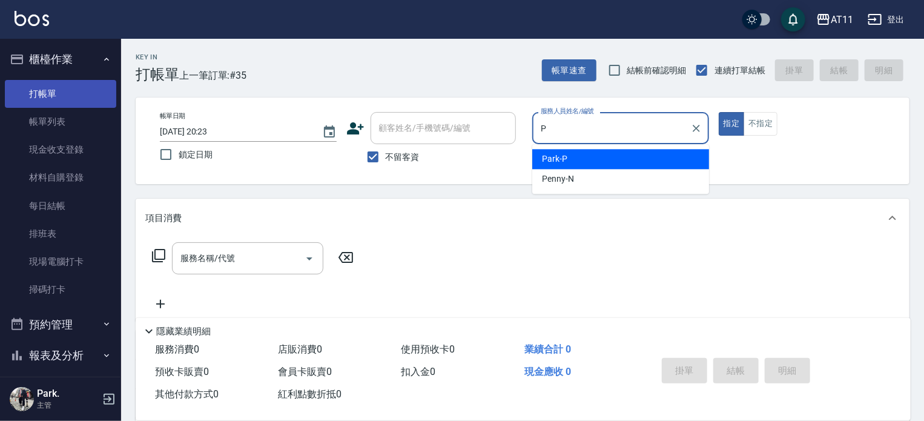
type input "Park-P"
type button "true"
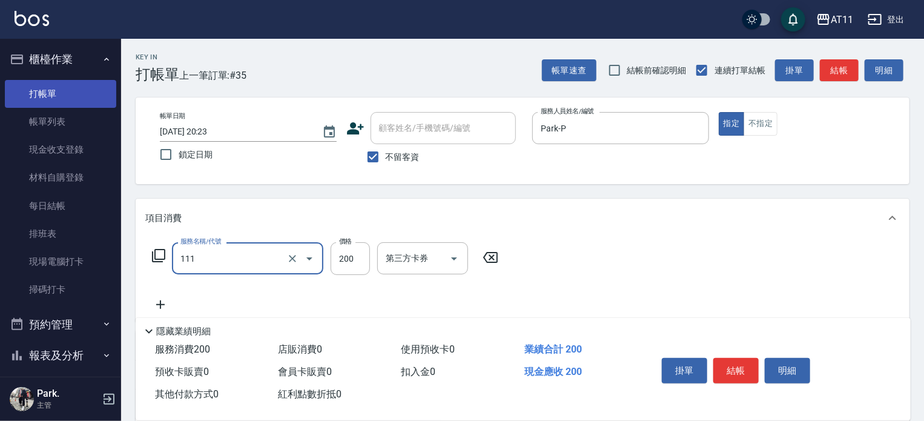
type input "精油洗髮(111)"
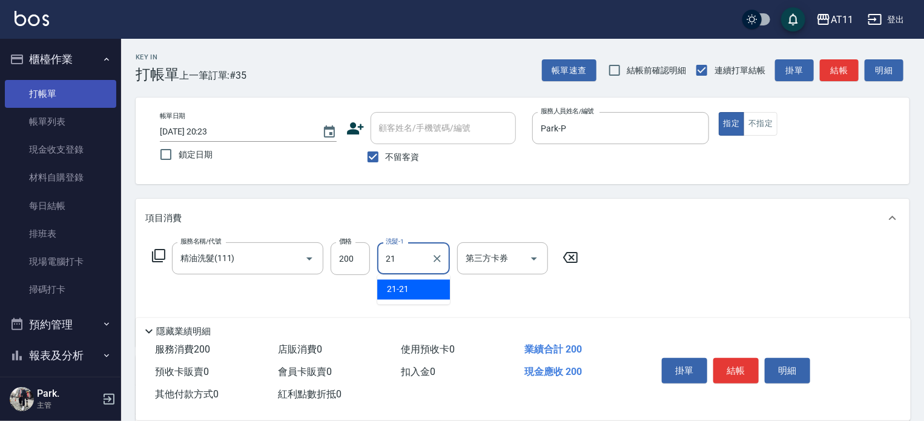
type input "21-21"
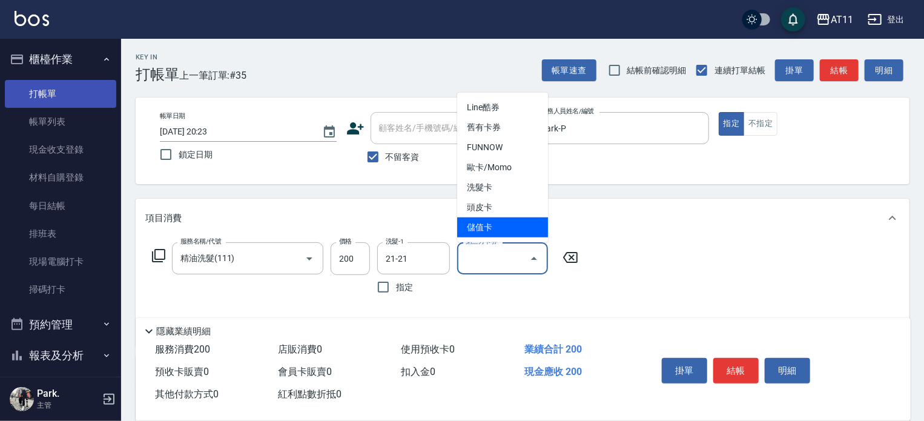
type input "儲值卡"
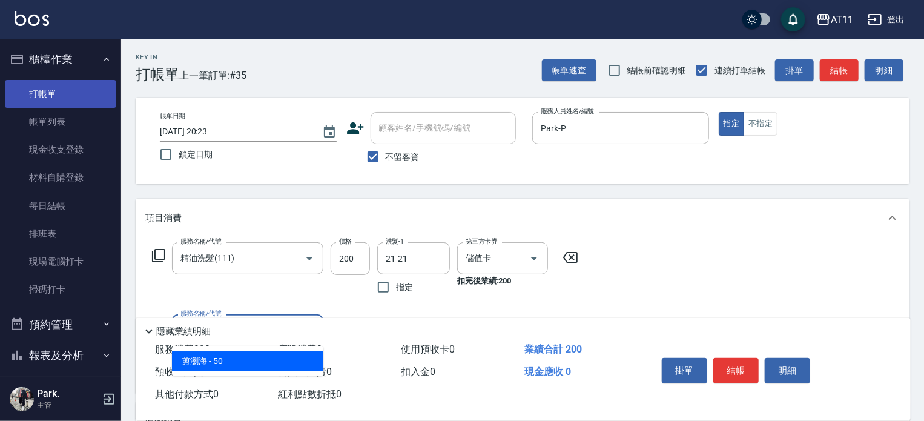
type input "剪瀏海(0050)"
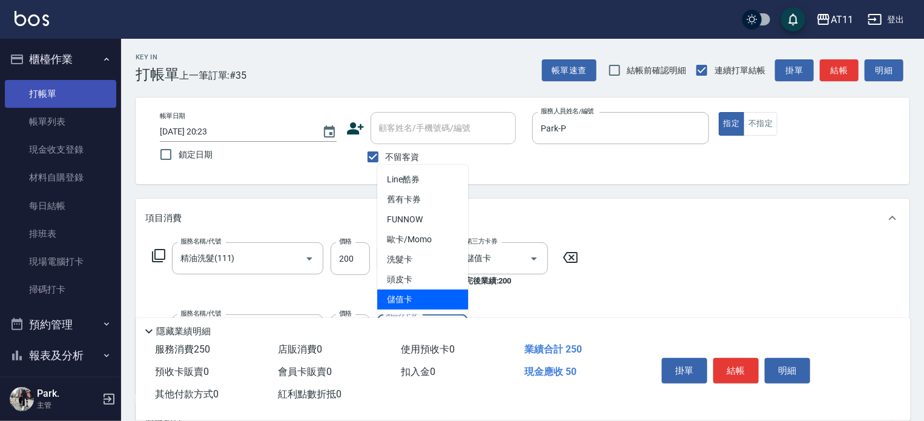
type input "儲值卡"
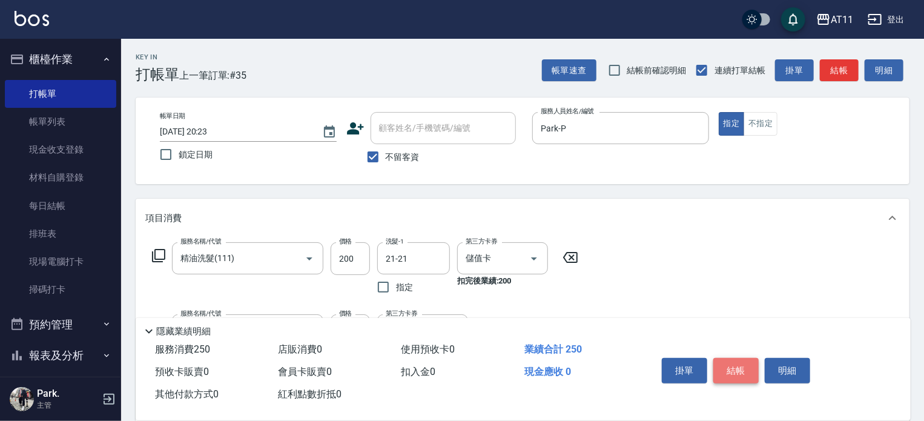
click at [724, 370] on button "結帳" at bounding box center [735, 370] width 45 height 25
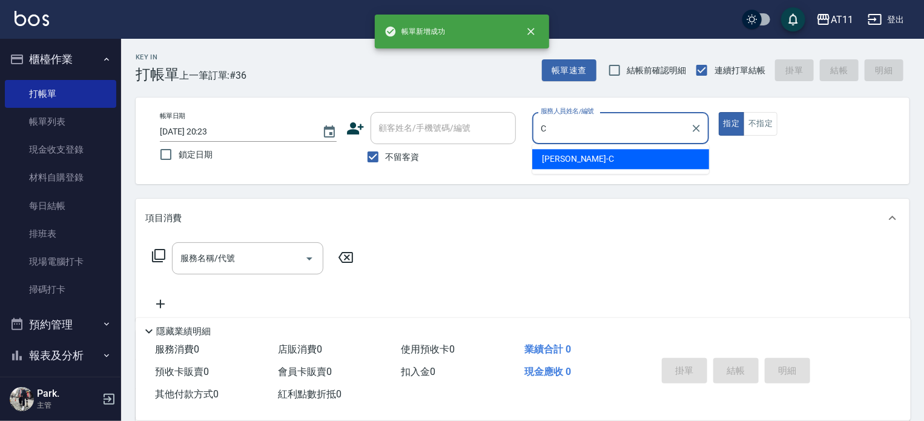
type input "Connie-C"
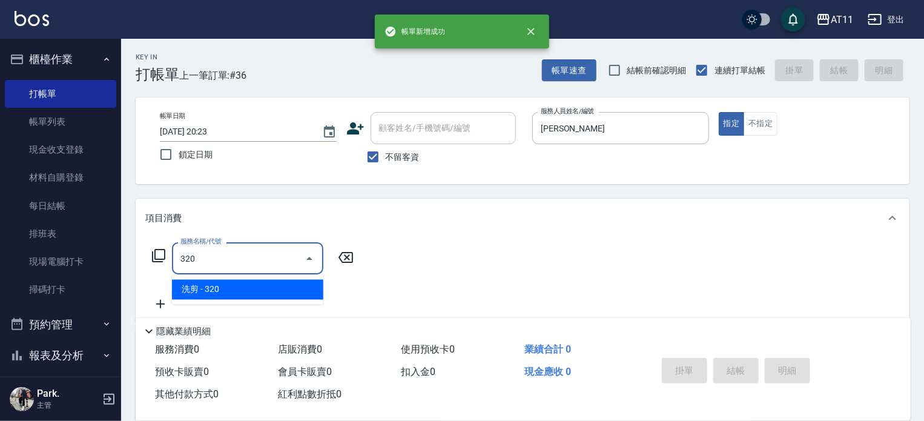
type input "洗剪(320)"
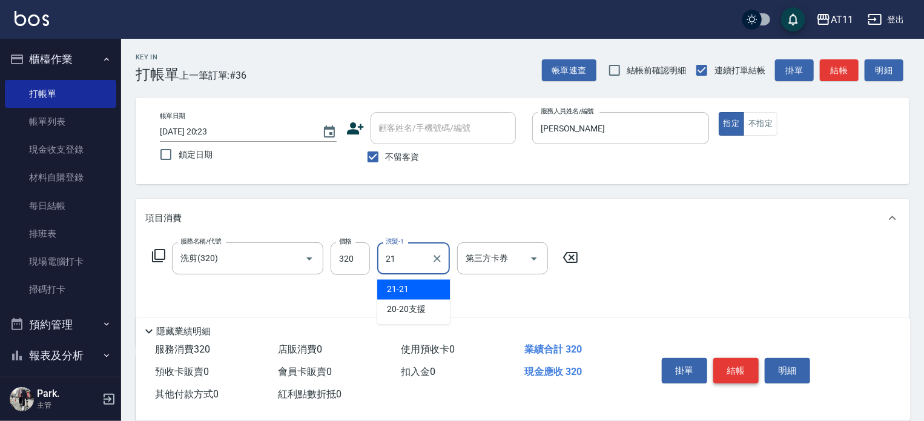
type input "21-21"
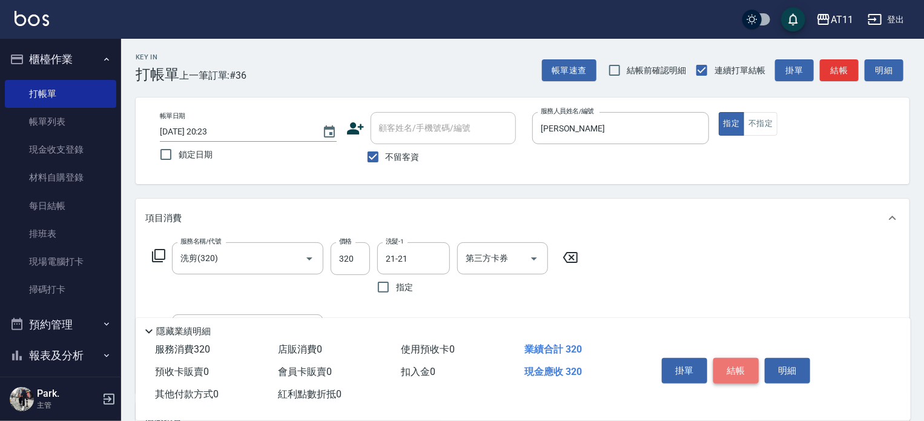
click at [724, 370] on button "結帳" at bounding box center [735, 370] width 45 height 25
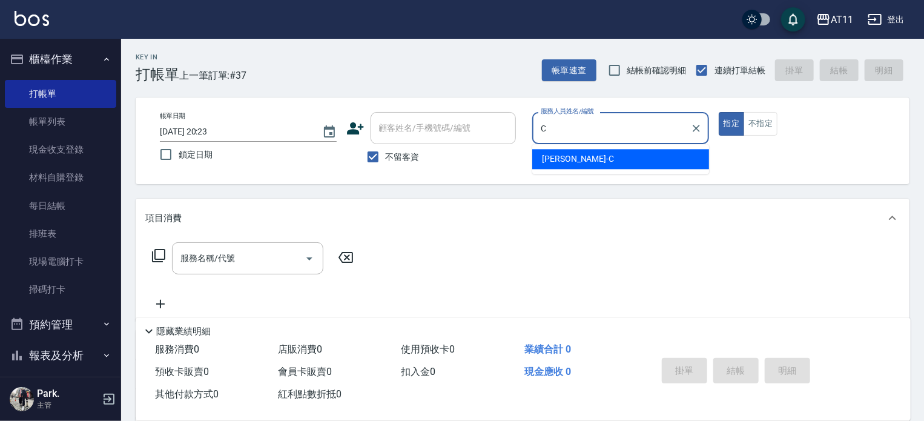
type input "Connie-C"
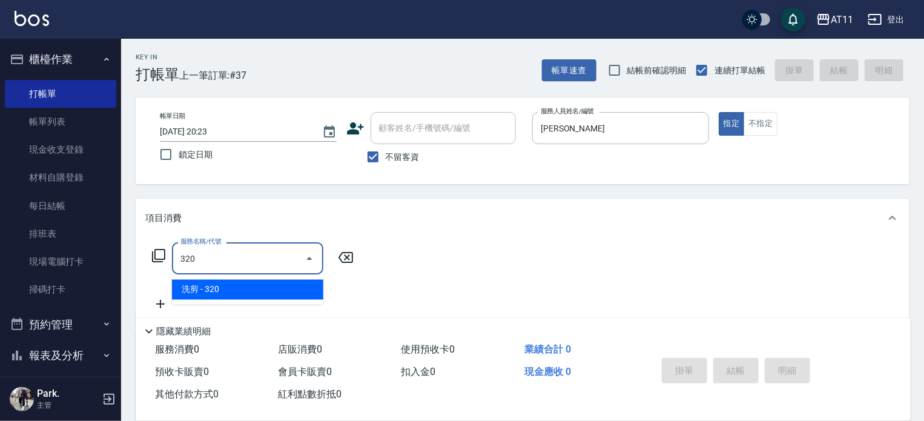
type input "洗剪(320)"
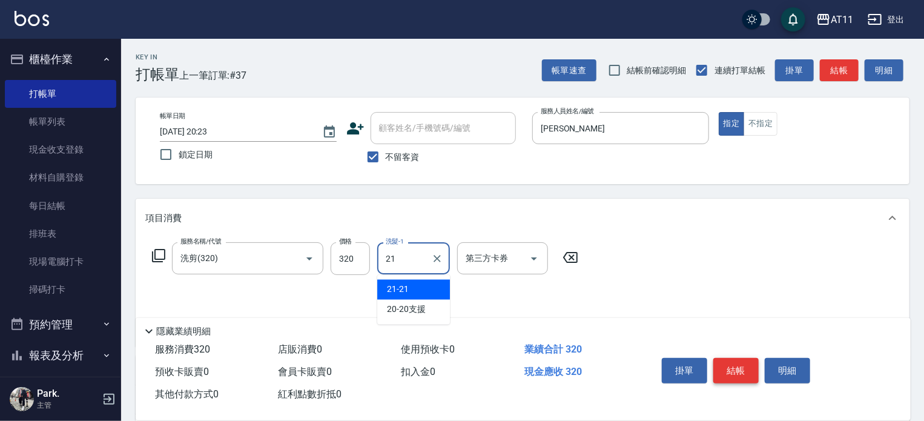
type input "21-21"
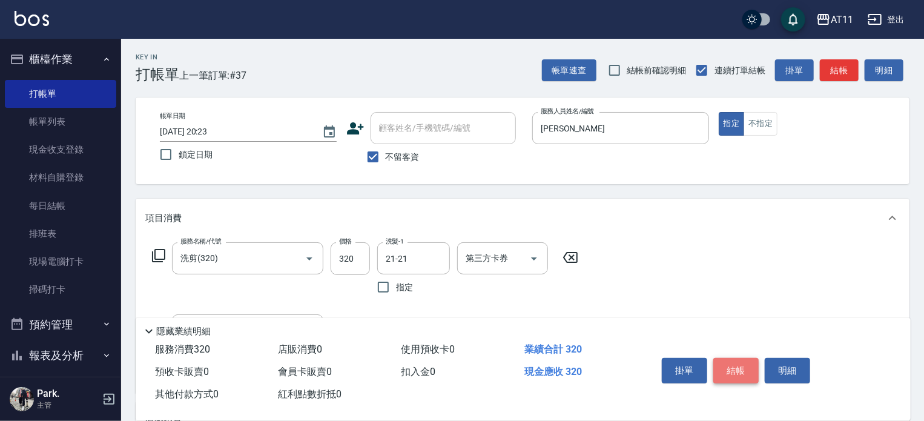
click at [724, 370] on button "結帳" at bounding box center [735, 370] width 45 height 25
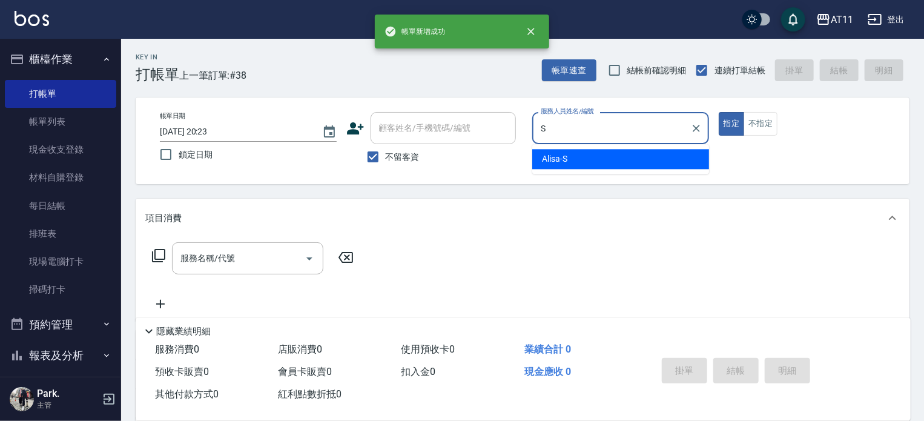
type input "Alisa-S"
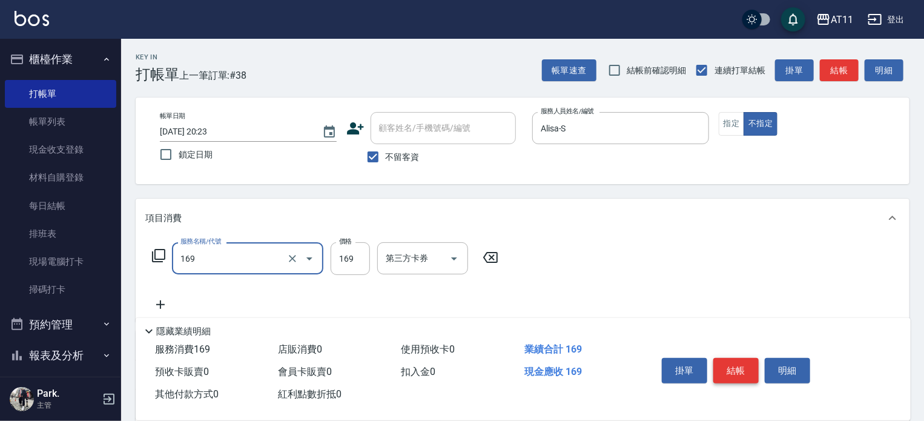
type input "單剪(169)"
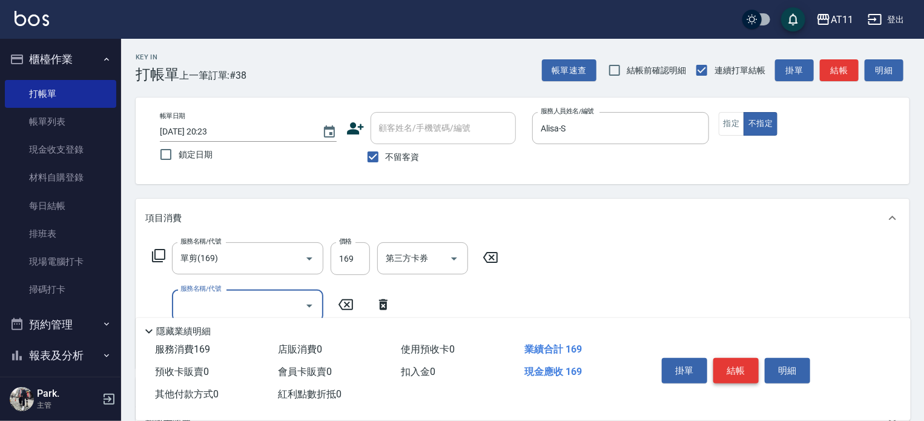
click at [724, 370] on button "結帳" at bounding box center [735, 370] width 45 height 25
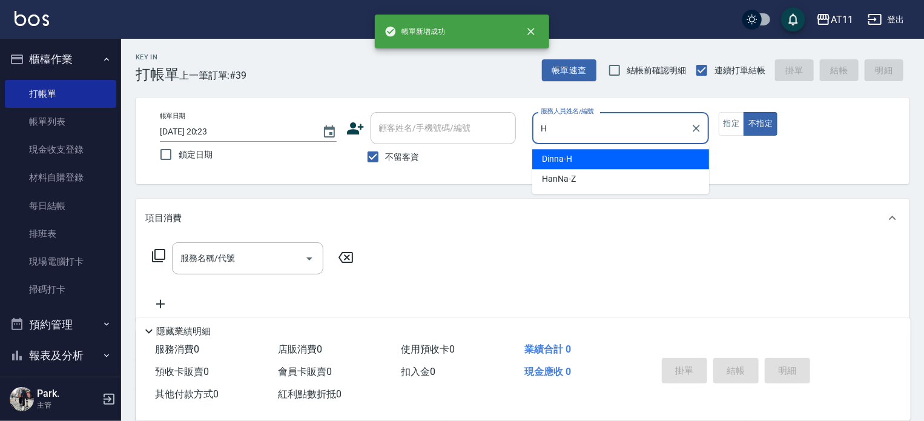
type input "Dinna-H"
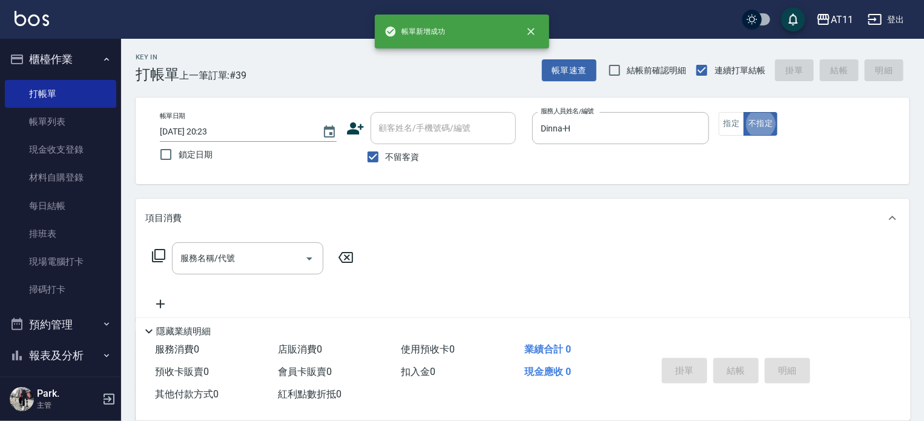
type button "false"
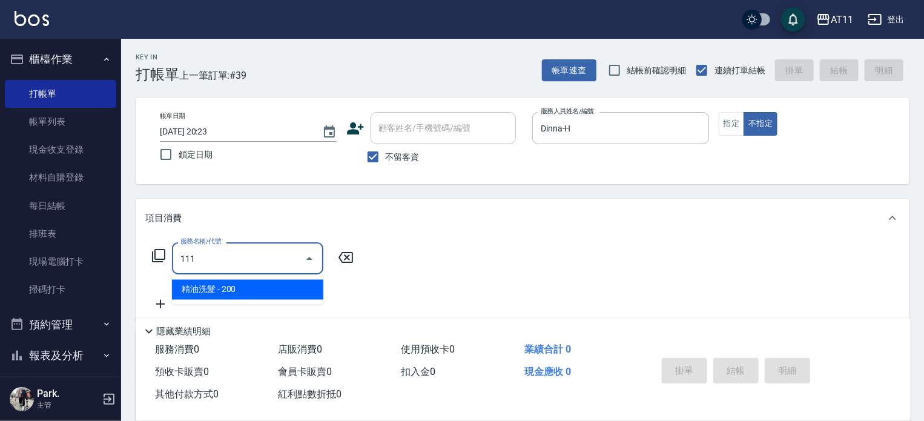
type input "精油洗髮(111)"
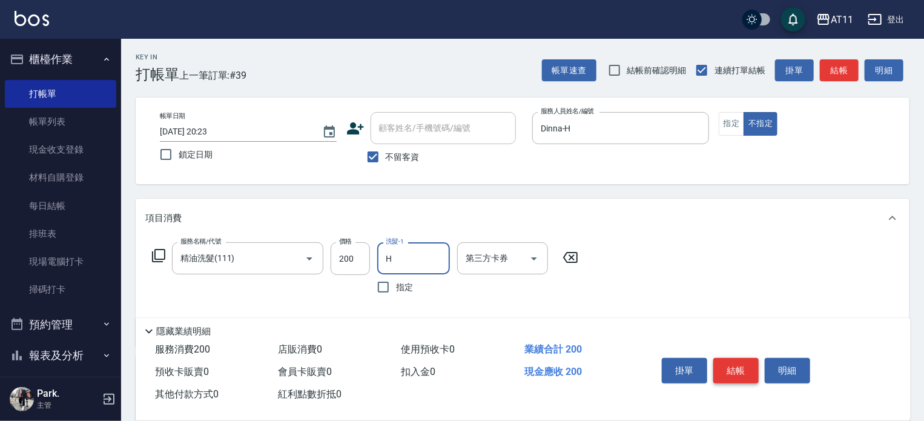
type input "Dinna-H"
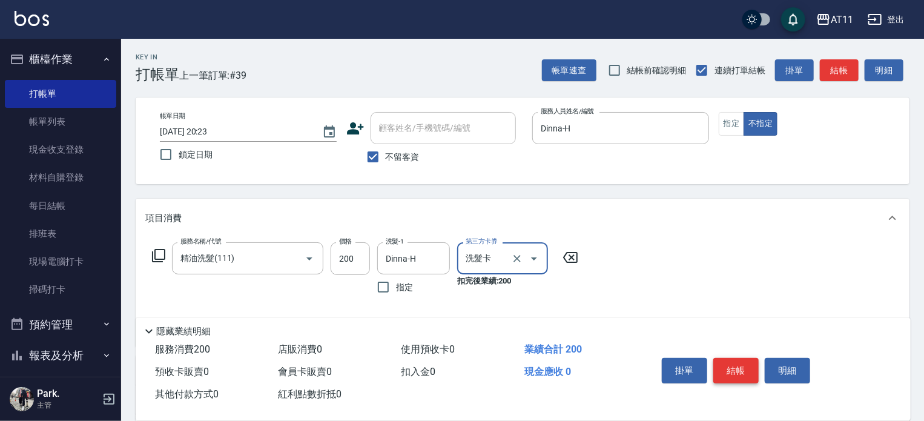
type input "洗髮卡"
click at [724, 370] on button "結帳" at bounding box center [735, 370] width 45 height 25
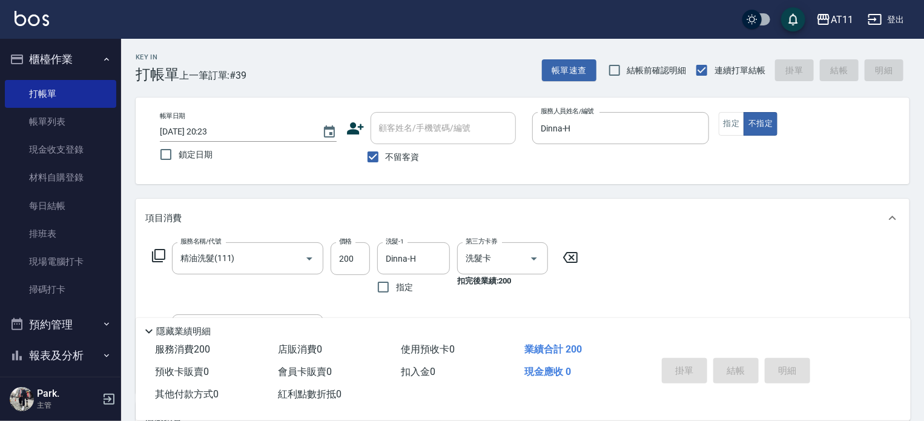
type input "2025/09/20 20:24"
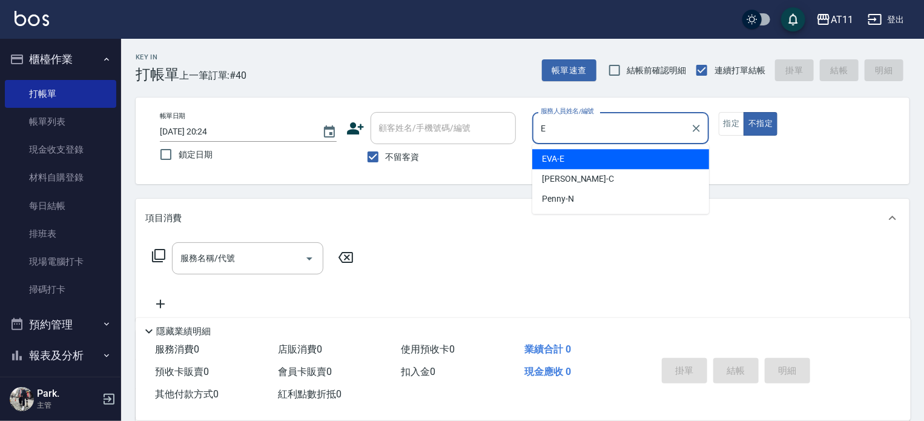
type input "EVA-E"
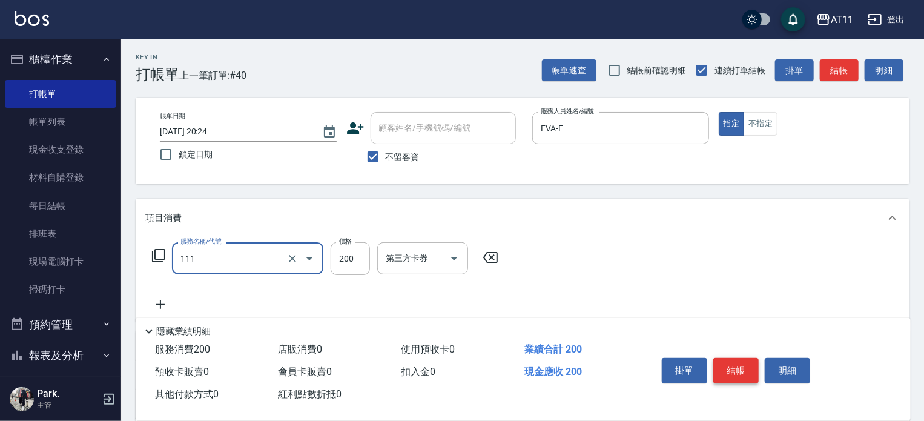
type input "精油洗髮(111)"
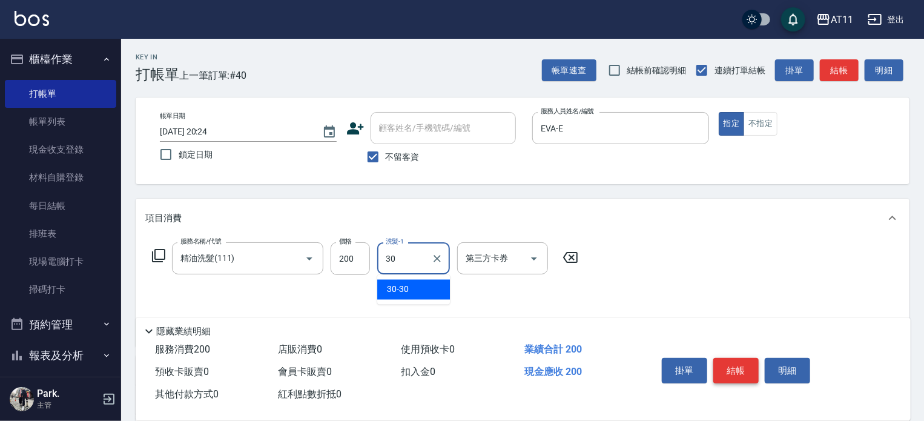
type input "30-30"
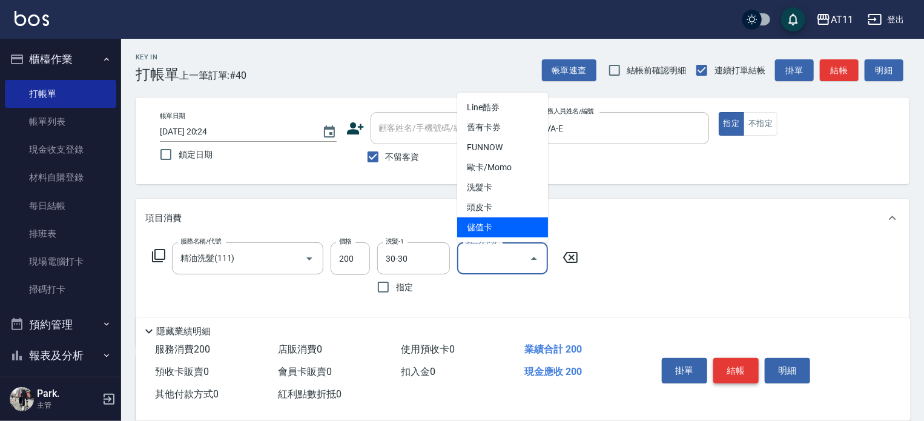
type input "儲值卡"
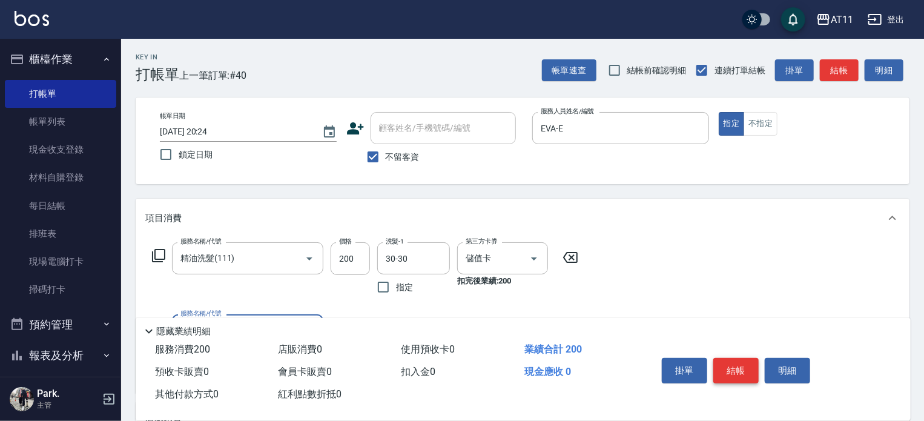
click at [740, 358] on button "結帳" at bounding box center [735, 370] width 45 height 25
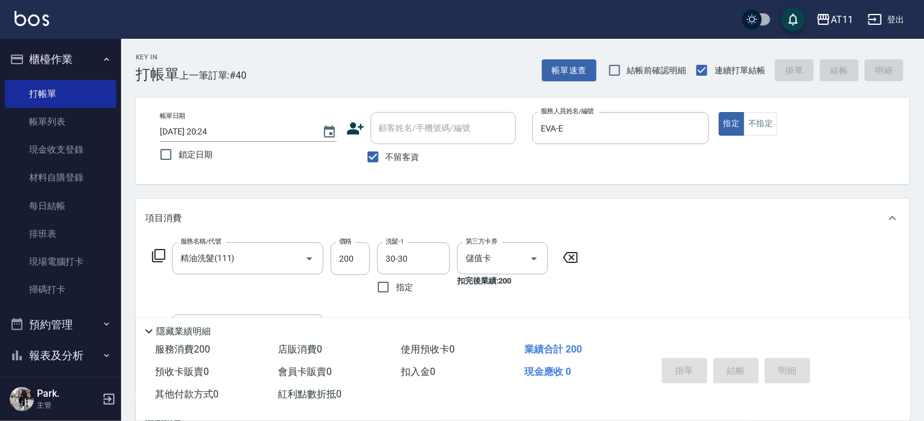
type input "2025/09/20 20:25"
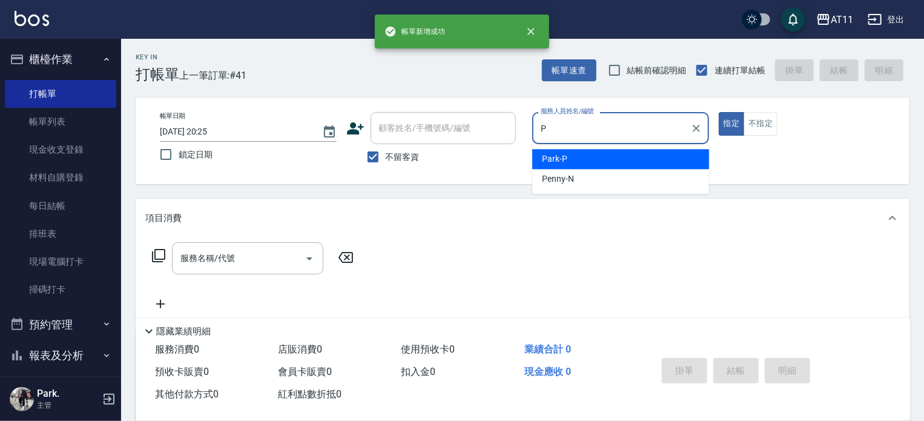
type input "Park-P"
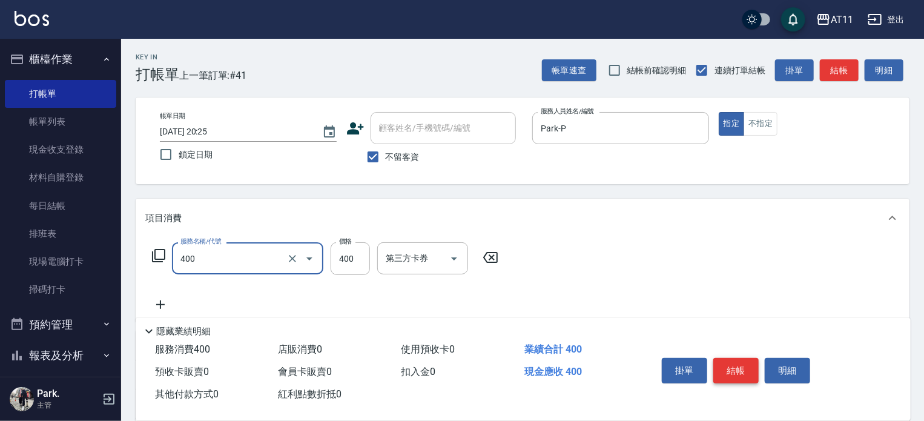
type input "洗剪(400)"
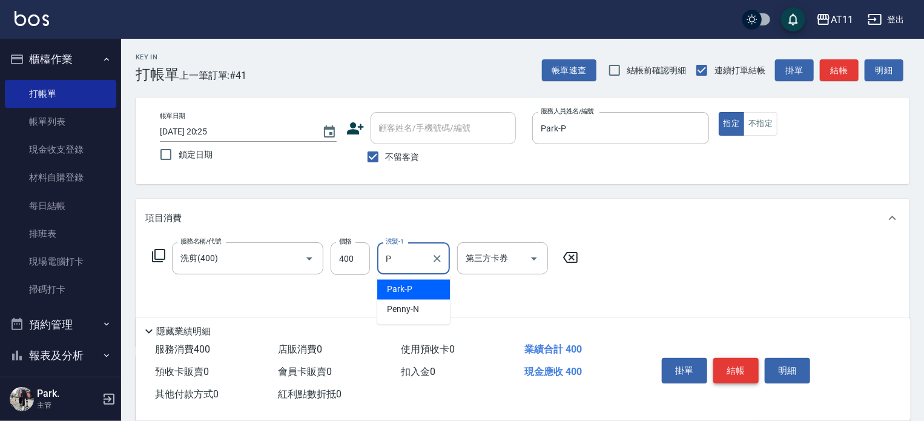
type input "Park-P"
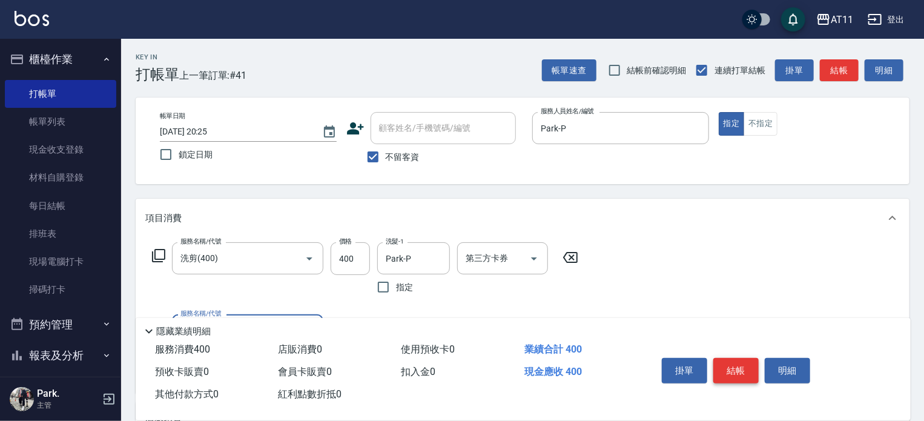
click at [740, 358] on button "結帳" at bounding box center [735, 370] width 45 height 25
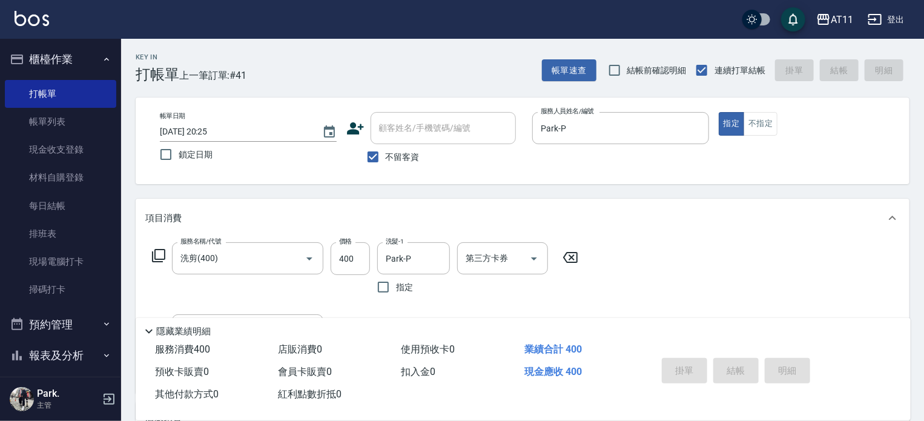
type input "2025/09/20 20:26"
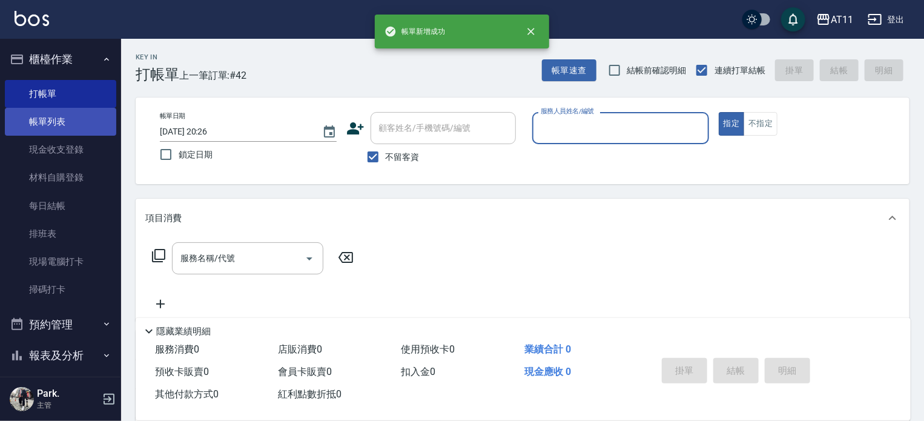
click at [68, 128] on link "帳單列表" at bounding box center [60, 122] width 111 height 28
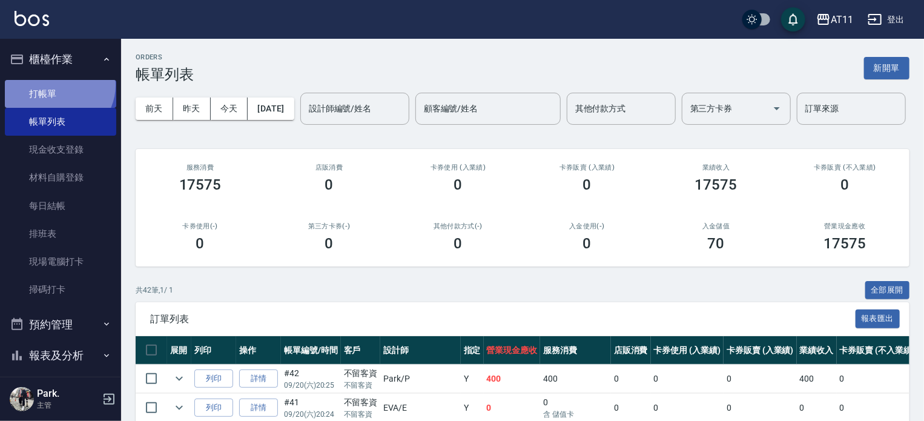
click at [58, 85] on link "打帳單" at bounding box center [60, 94] width 111 height 28
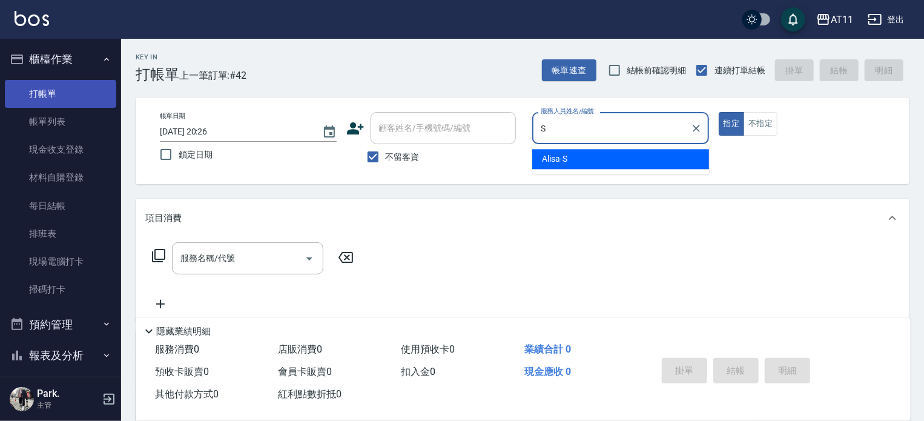
type input "Alisa-S"
type button "true"
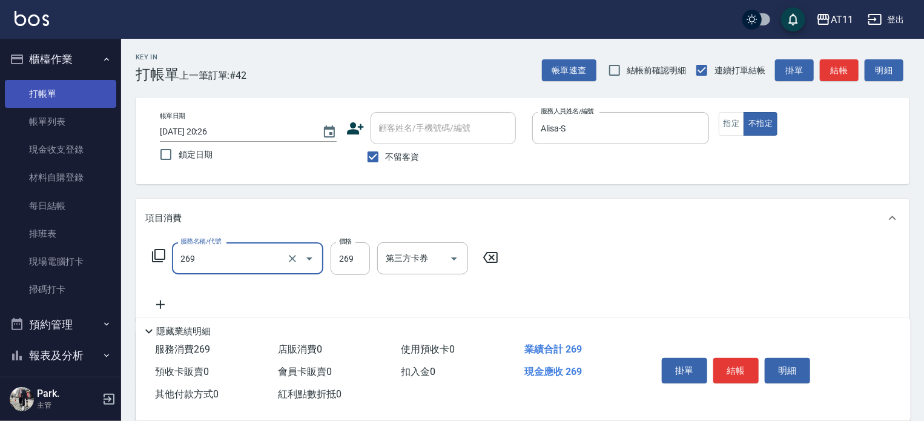
type input "一般洗剪(269)"
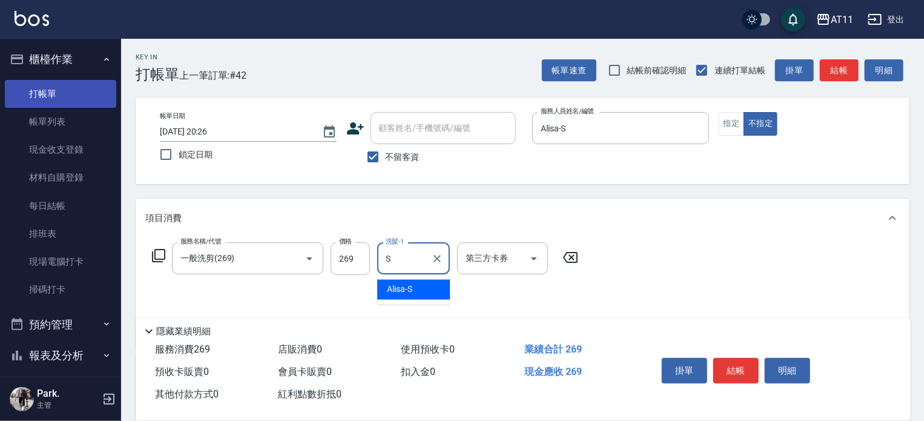
type input "Alisa-S"
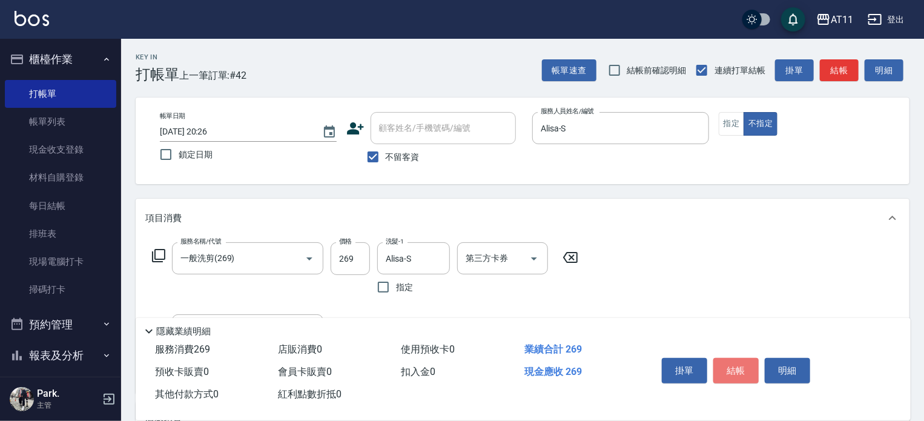
drag, startPoint x: 739, startPoint y: 371, endPoint x: 753, endPoint y: 360, distance: 17.3
click at [745, 371] on button "結帳" at bounding box center [735, 370] width 45 height 25
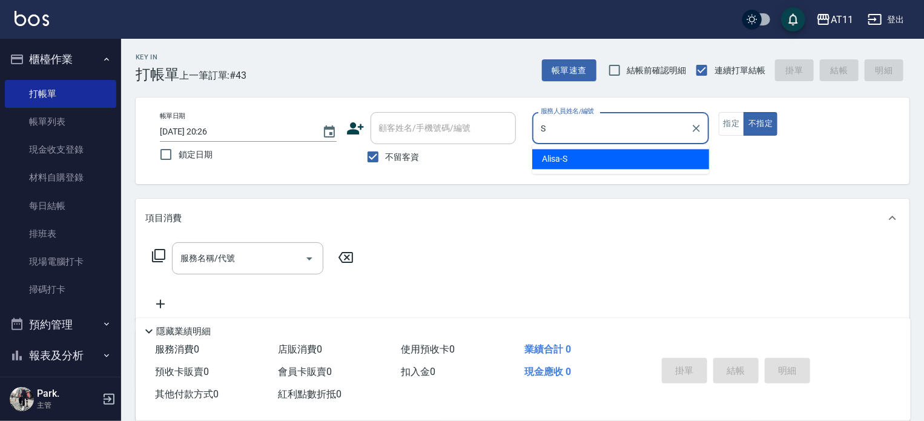
type input "Alisa-S"
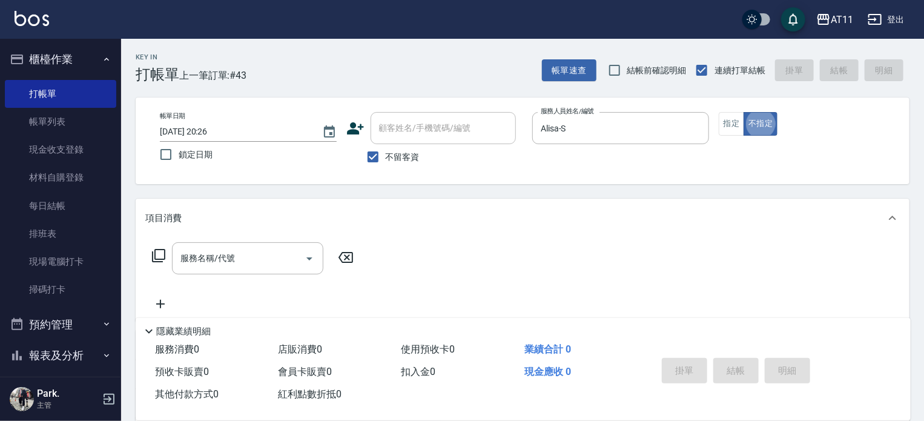
type button "false"
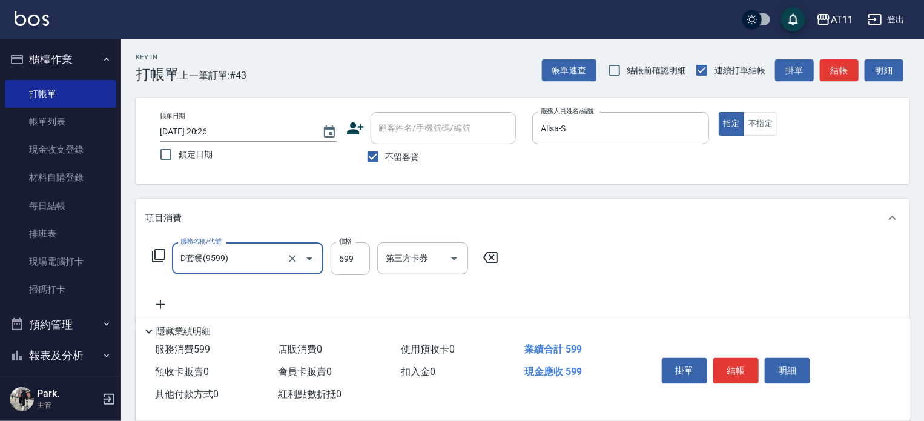
type input "D套餐(9599)"
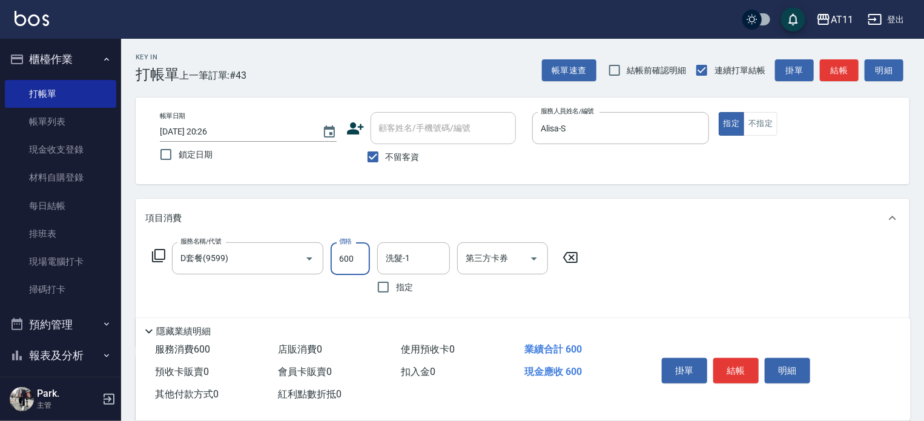
type input "600"
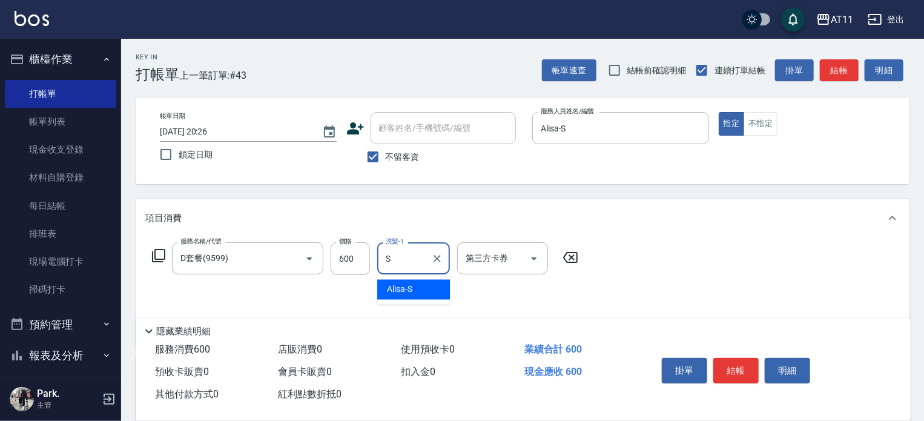
type input "Alisa-S"
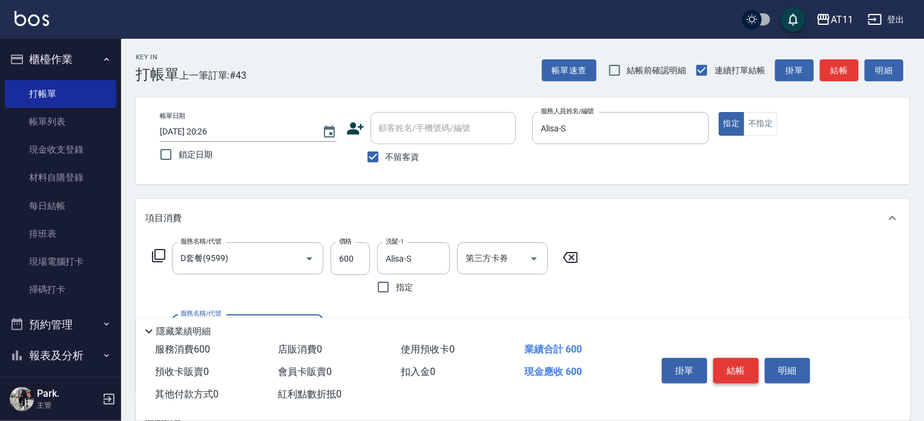
click at [736, 368] on button "結帳" at bounding box center [735, 370] width 45 height 25
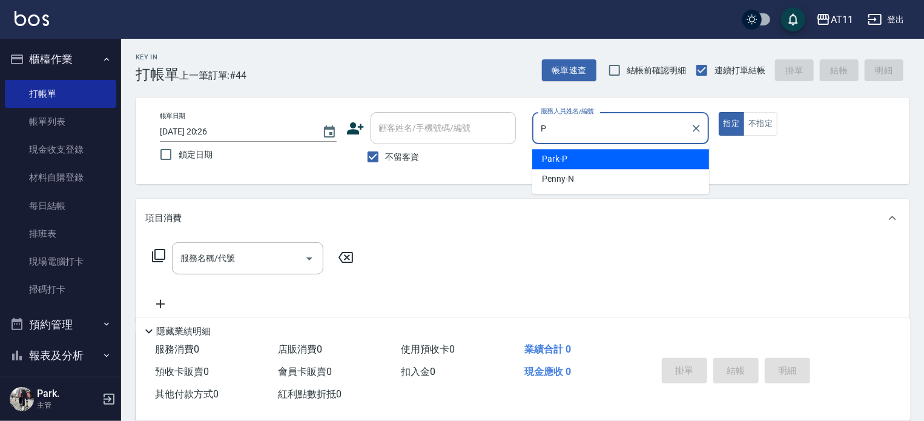
type input "Park-P"
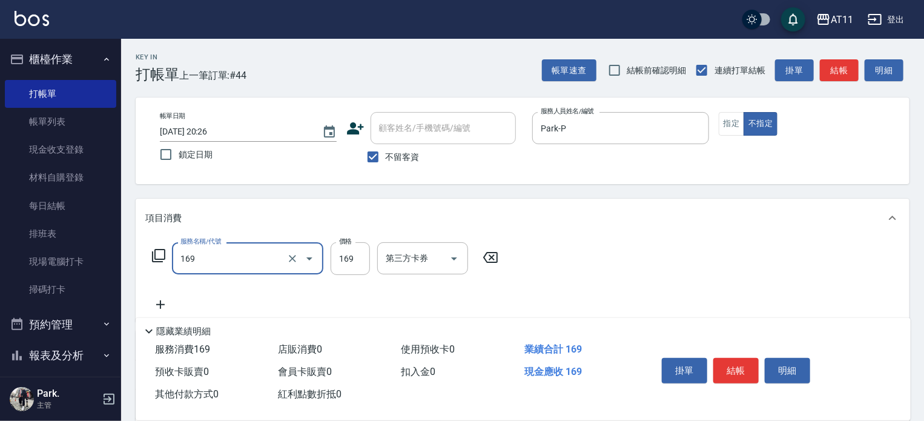
type input "單剪(169)"
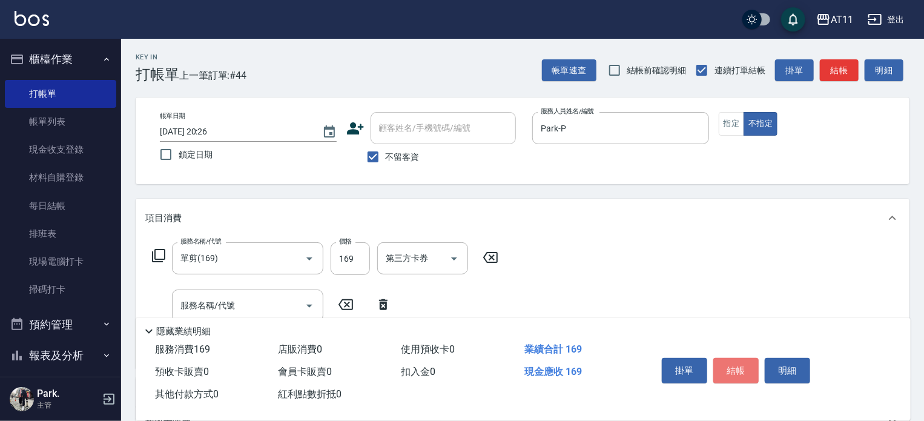
click at [729, 368] on button "結帳" at bounding box center [735, 370] width 45 height 25
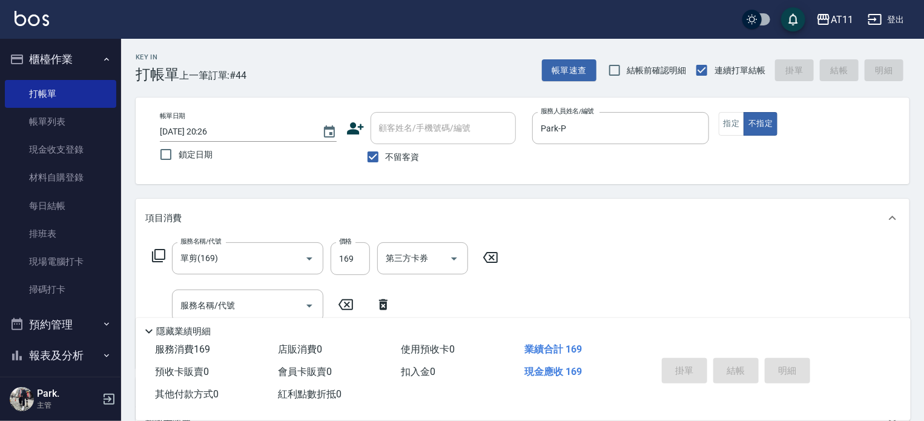
type input "2025/09/20 20:27"
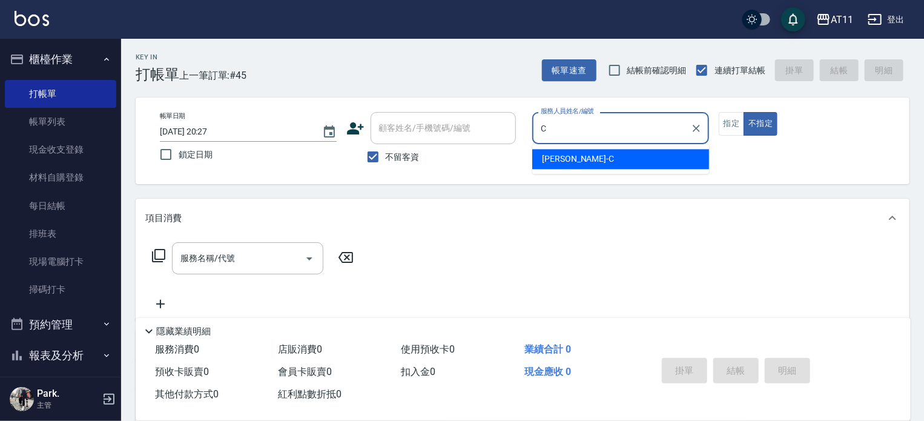
type input "Connie-C"
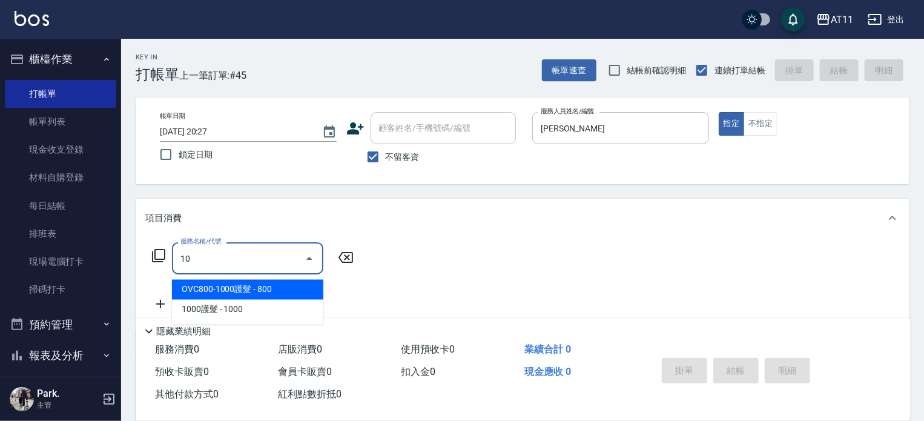
type input "1"
type input "單剪(169)"
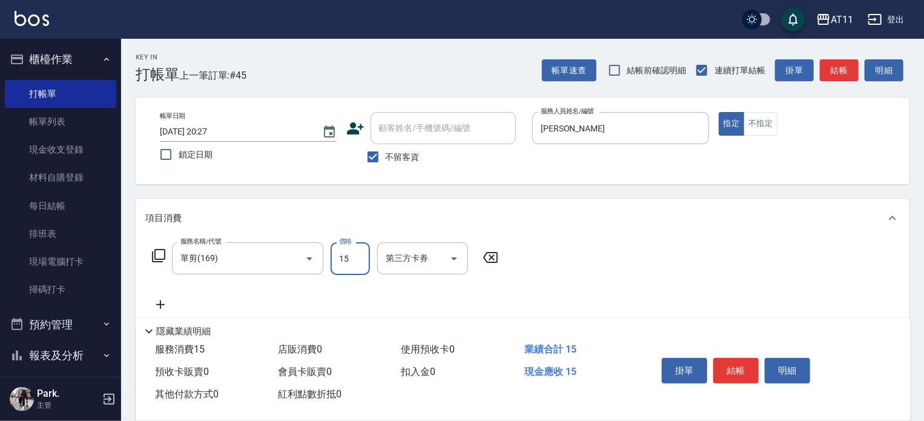
click at [352, 254] on input "15" at bounding box center [350, 258] width 39 height 33
type input "150"
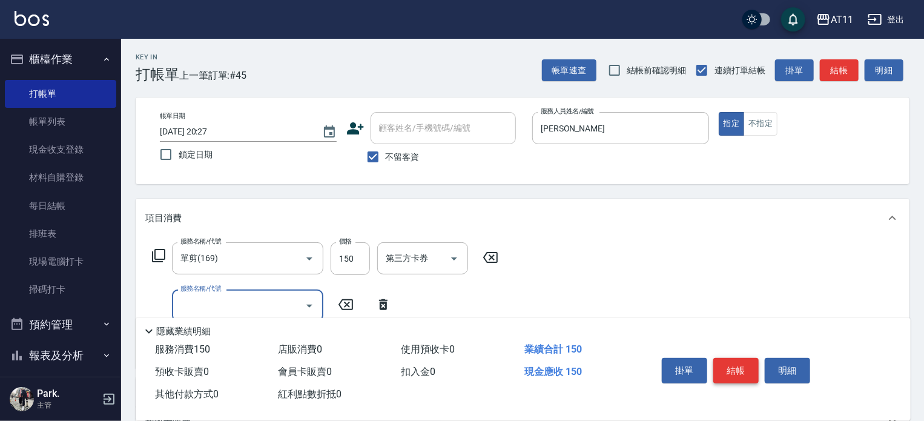
click at [736, 364] on button "結帳" at bounding box center [735, 370] width 45 height 25
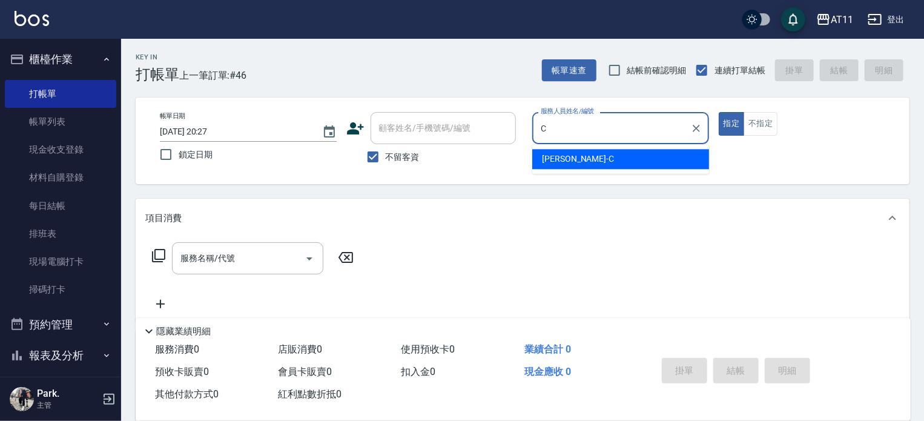
type input "Connie-C"
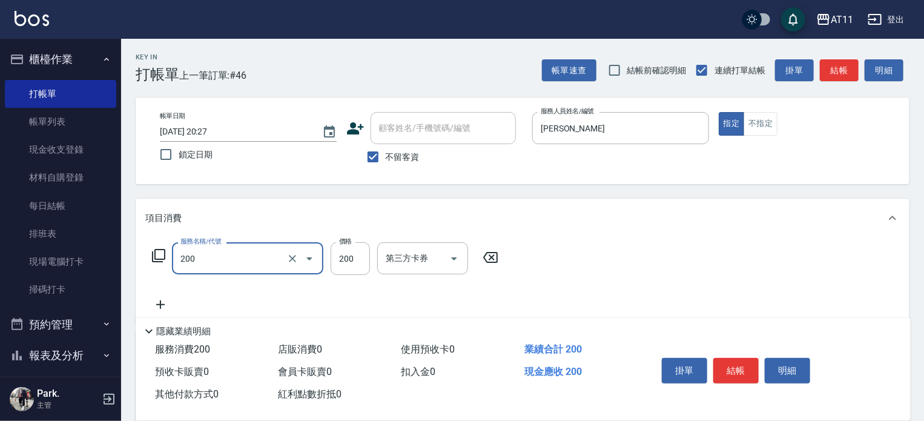
type input "剪髮(200)"
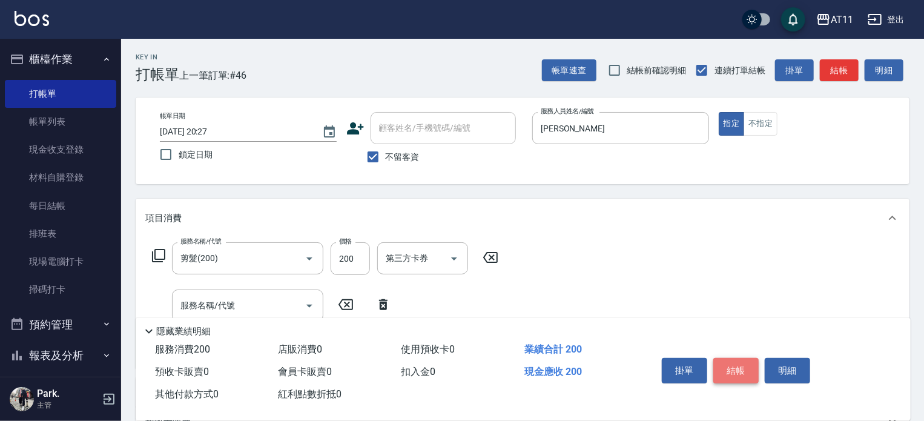
click at [734, 372] on button "結帳" at bounding box center [735, 370] width 45 height 25
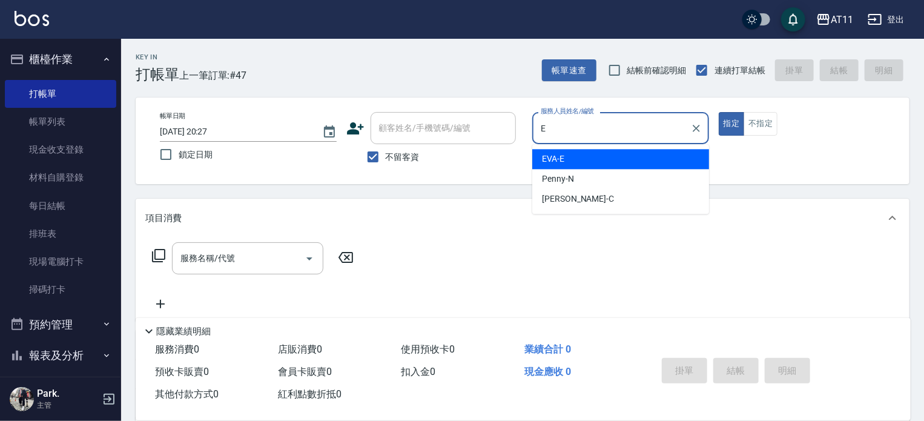
type input "EVA-E"
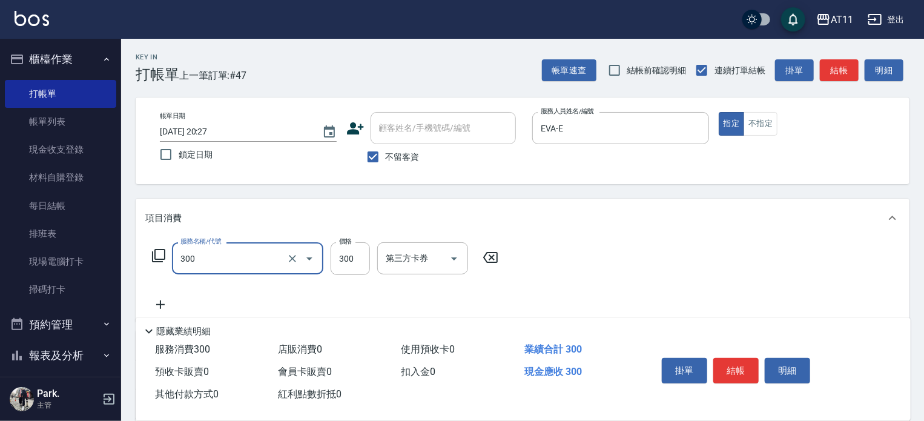
type input "A級剪髮(300)"
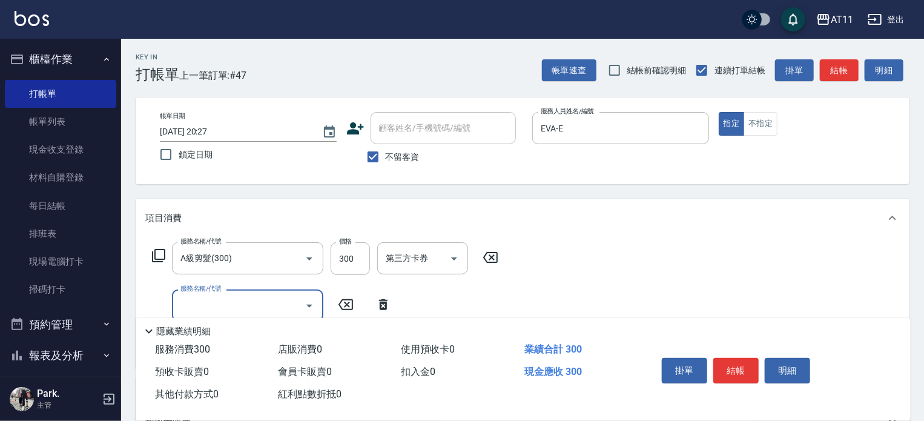
drag, startPoint x: 754, startPoint y: 361, endPoint x: 533, endPoint y: 418, distance: 228.2
click at [683, 387] on div "掛單 結帳 明細" at bounding box center [736, 372] width 158 height 38
click at [746, 366] on button "結帳" at bounding box center [735, 370] width 45 height 25
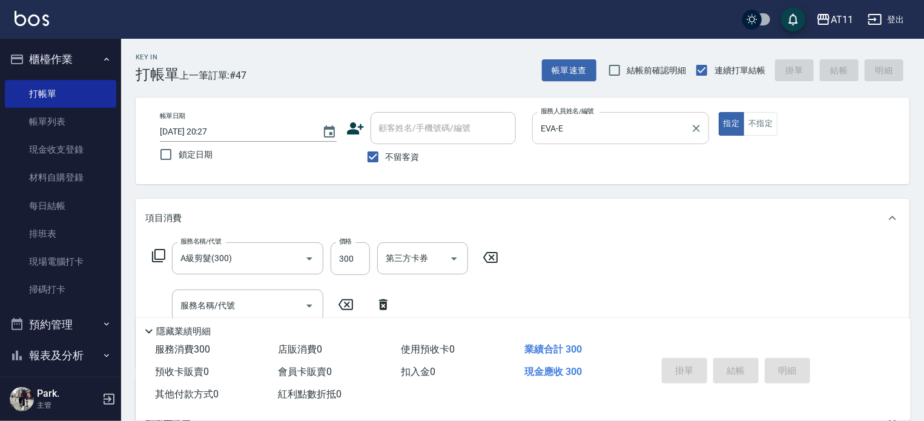
type input "2025/09/20 20:30"
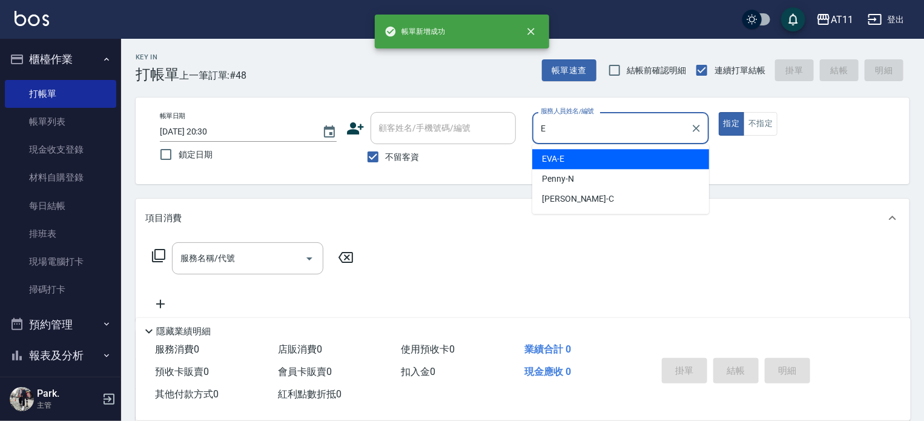
type input "EVA-E"
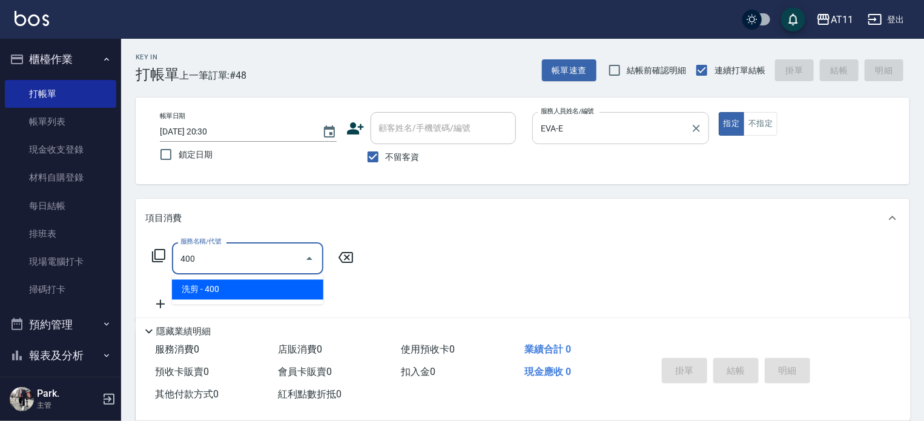
type input "洗剪(400)"
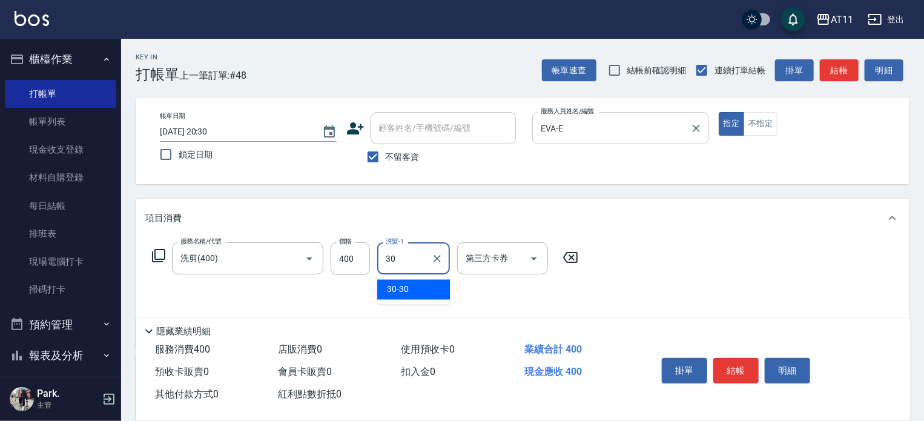
type input "30-30"
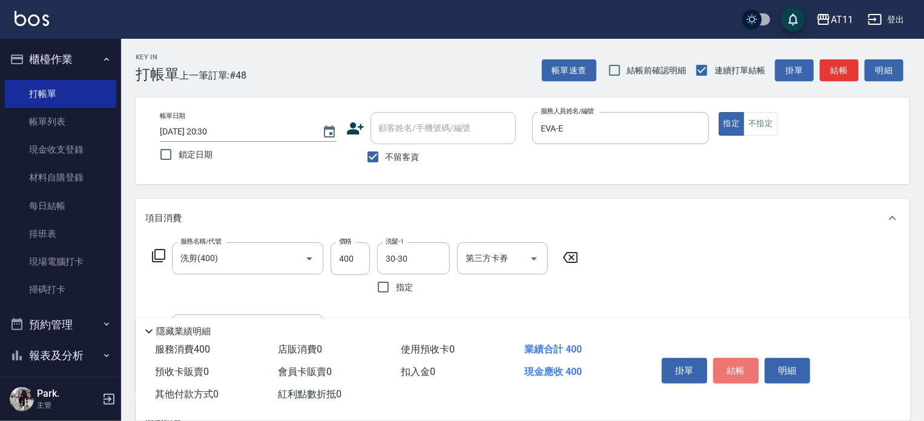
drag, startPoint x: 743, startPoint y: 371, endPoint x: 694, endPoint y: 341, distance: 56.8
click at [743, 370] on button "結帳" at bounding box center [735, 370] width 45 height 25
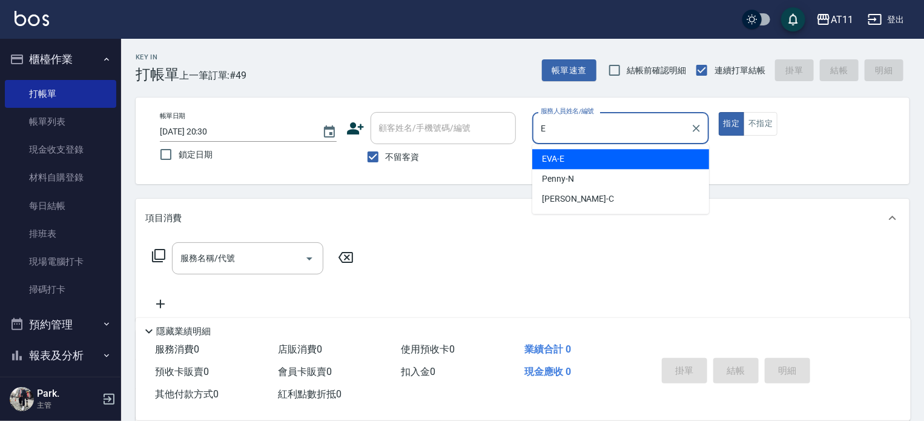
type input "EVA-E"
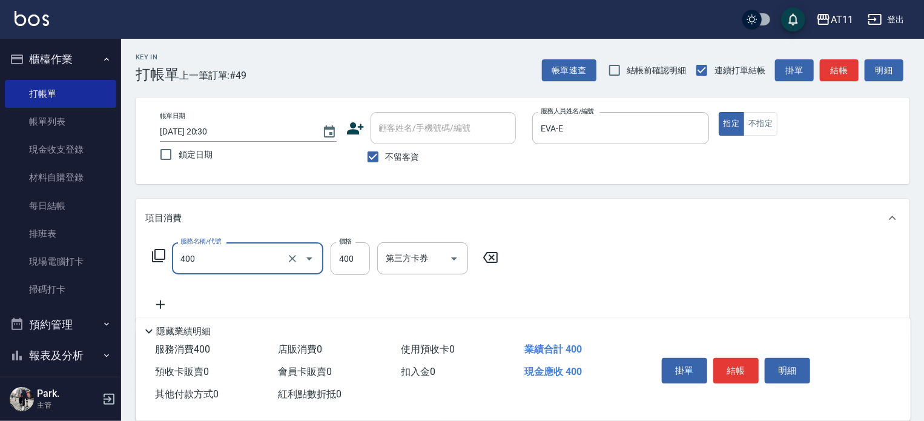
type input "洗剪(400)"
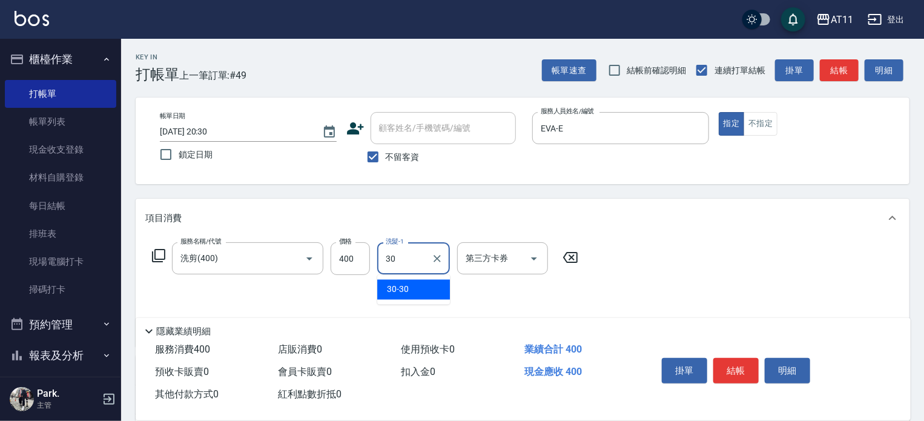
type input "30-30"
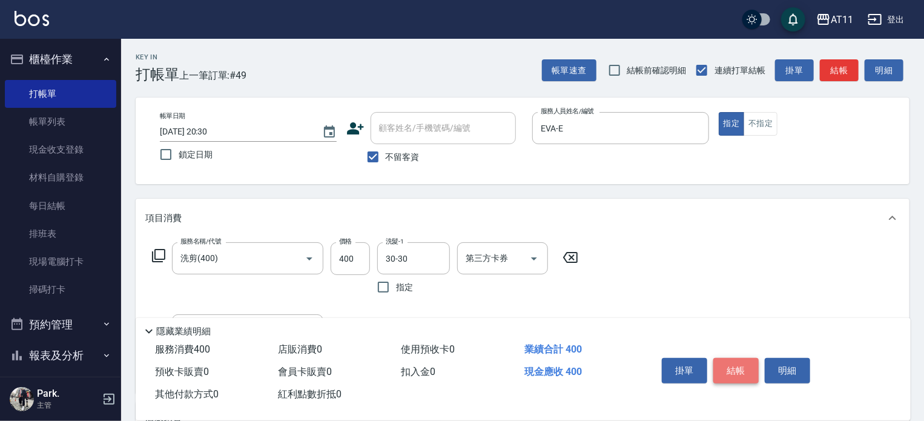
click at [731, 364] on button "結帳" at bounding box center [735, 370] width 45 height 25
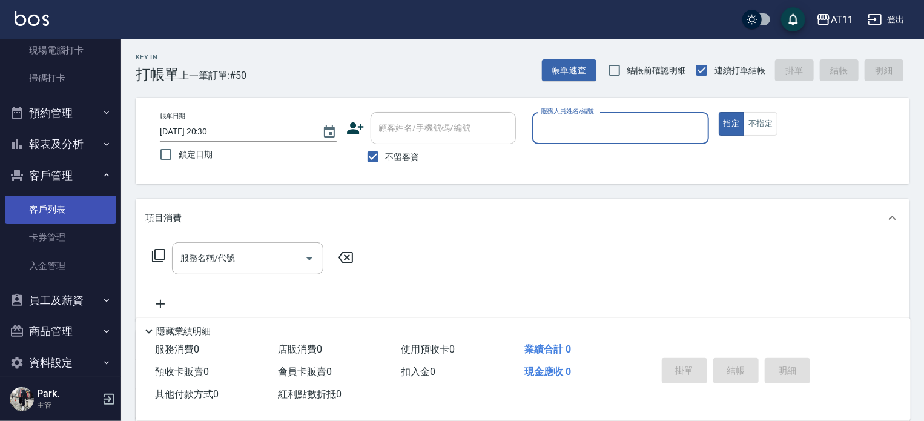
scroll to position [227, 0]
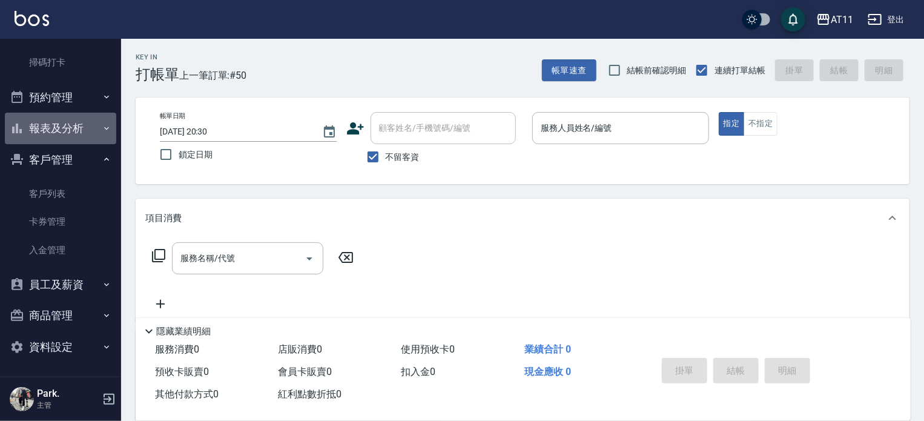
click at [91, 129] on button "報表及分析" at bounding box center [60, 128] width 111 height 31
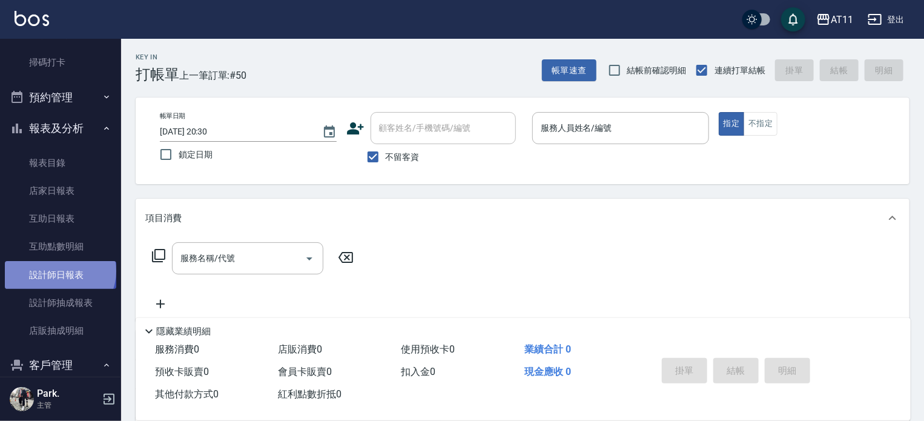
click at [59, 271] on link "設計師日報表" at bounding box center [60, 275] width 111 height 28
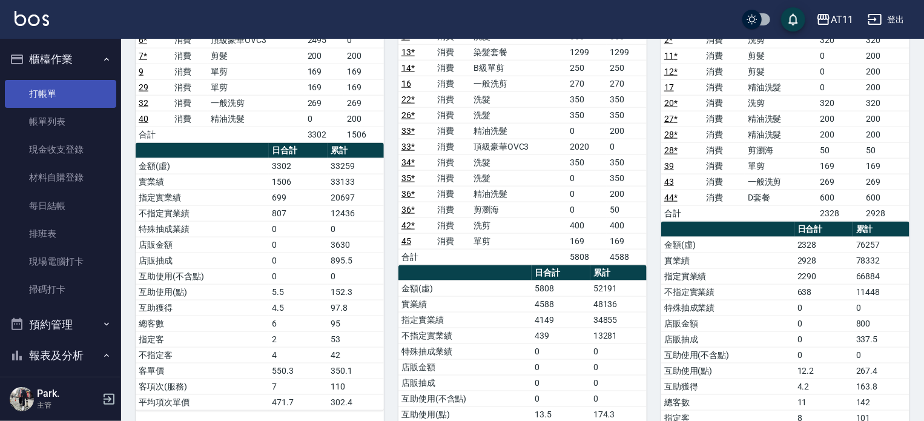
click at [53, 95] on link "打帳單" at bounding box center [60, 94] width 111 height 28
